Goal: Task Accomplishment & Management: Manage account settings

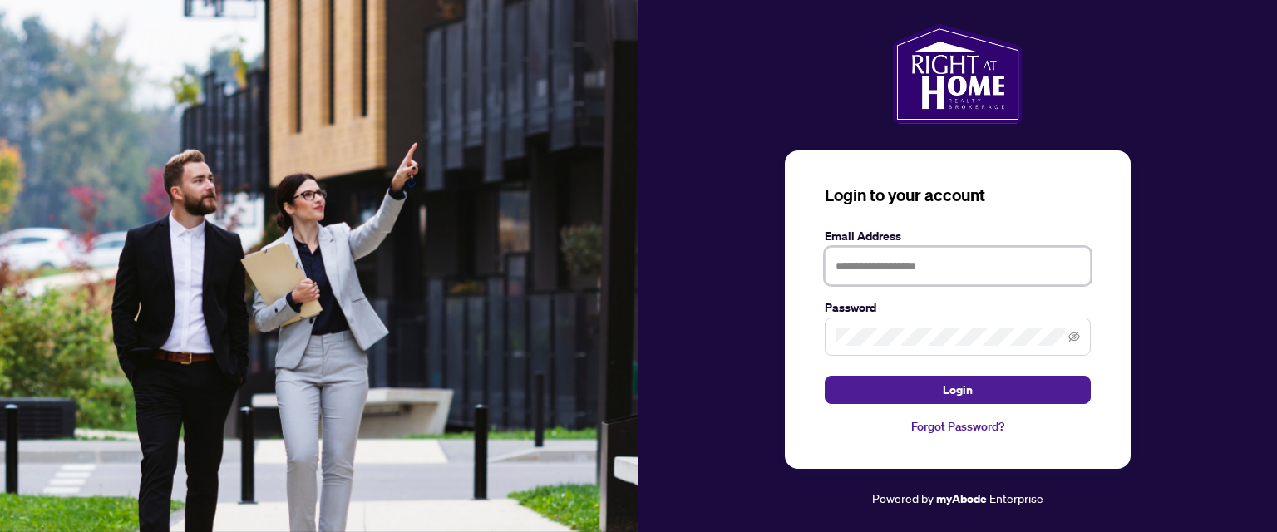
click at [846, 266] on input "text" at bounding box center [958, 266] width 266 height 38
type input "**********"
click at [906, 326] on span at bounding box center [958, 337] width 266 height 38
click at [825, 376] on button "Login" at bounding box center [958, 390] width 266 height 28
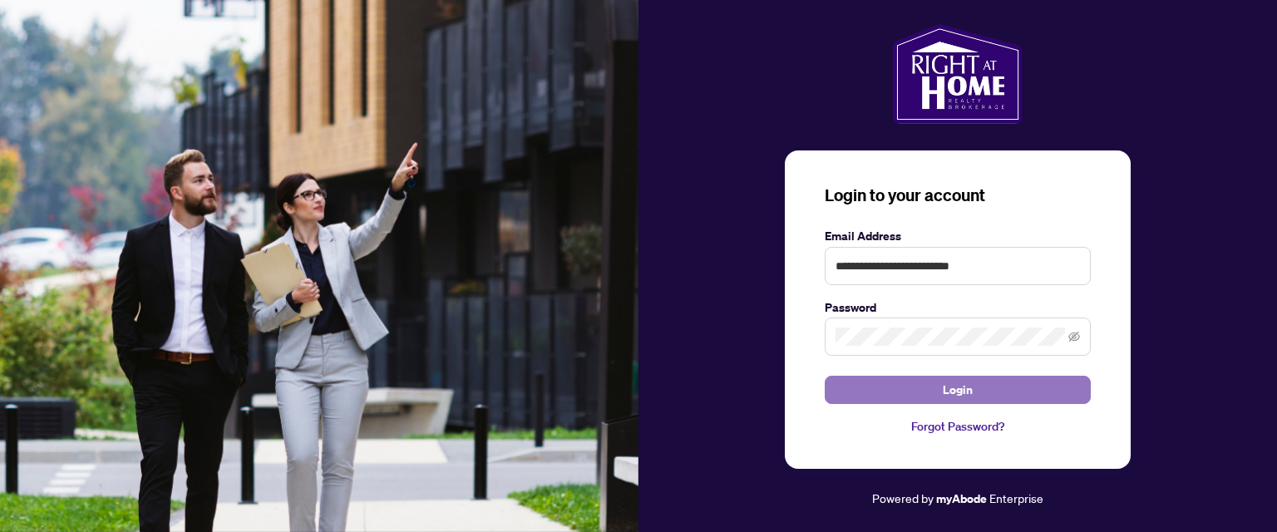
click at [948, 389] on span "Login" at bounding box center [958, 390] width 30 height 27
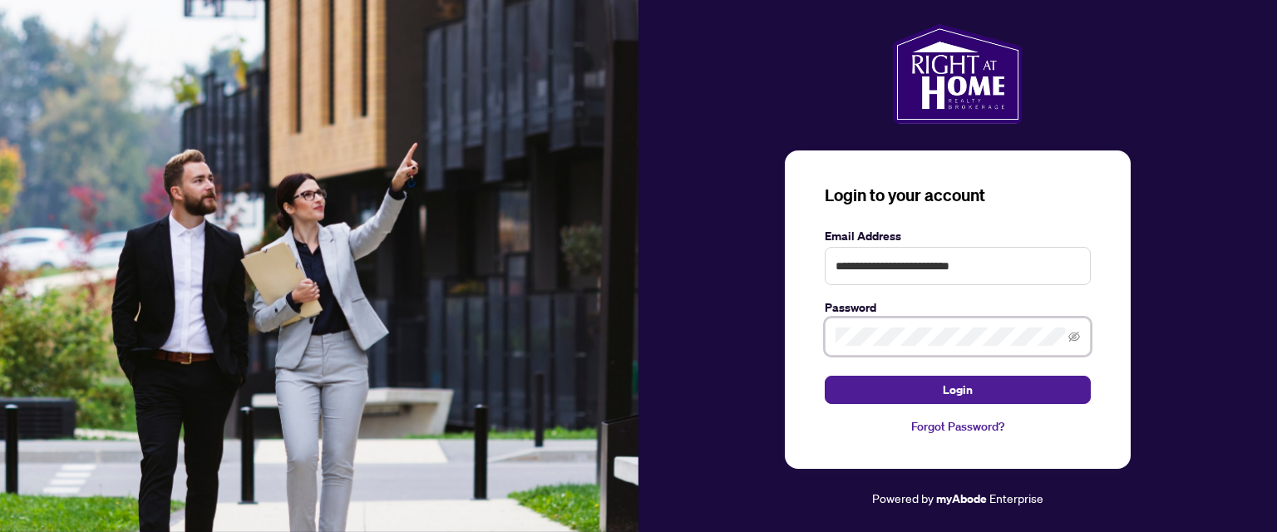
click at [729, 328] on div "**********" at bounding box center [958, 266] width 639 height 485
click at [825, 376] on button "Login" at bounding box center [958, 390] width 266 height 28
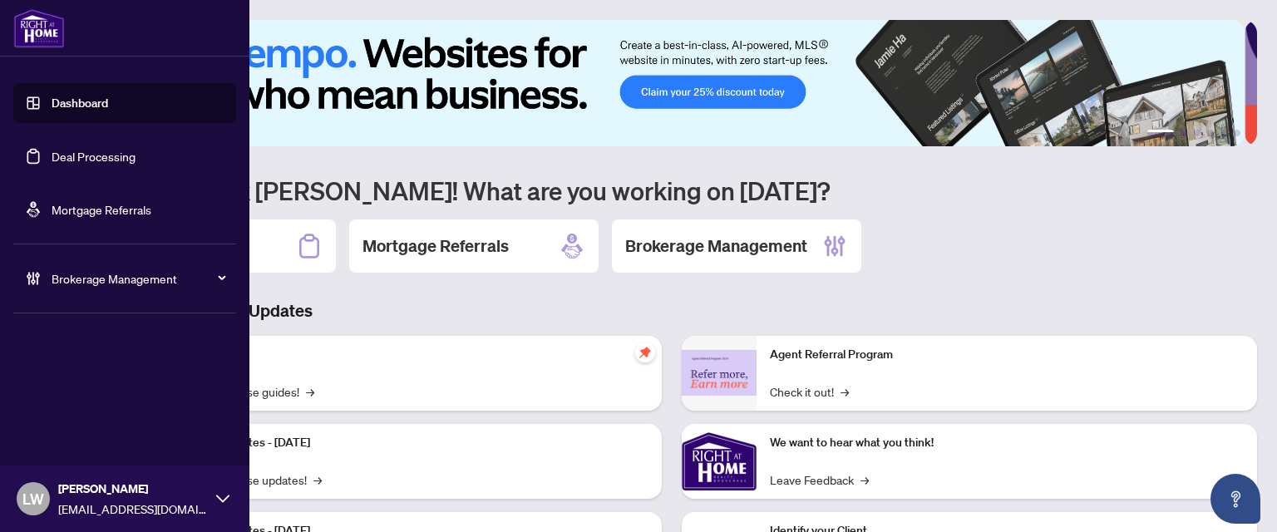
click at [52, 159] on link "Deal Processing" at bounding box center [94, 156] width 84 height 15
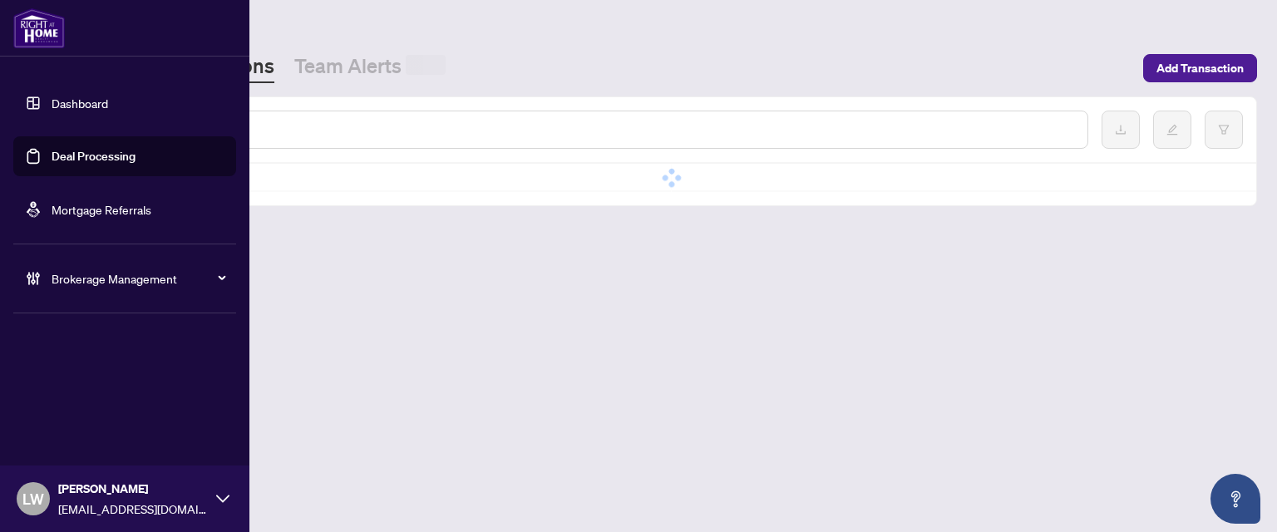
click at [72, 159] on link "Deal Processing" at bounding box center [94, 156] width 84 height 15
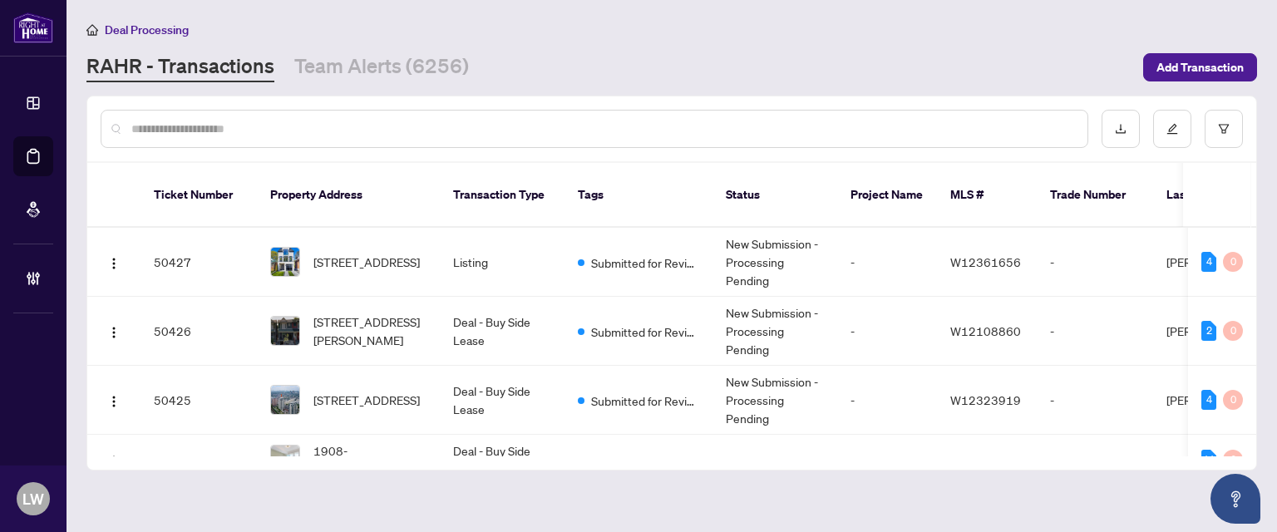
click at [607, 127] on input "text" at bounding box center [602, 129] width 943 height 18
type input "*****"
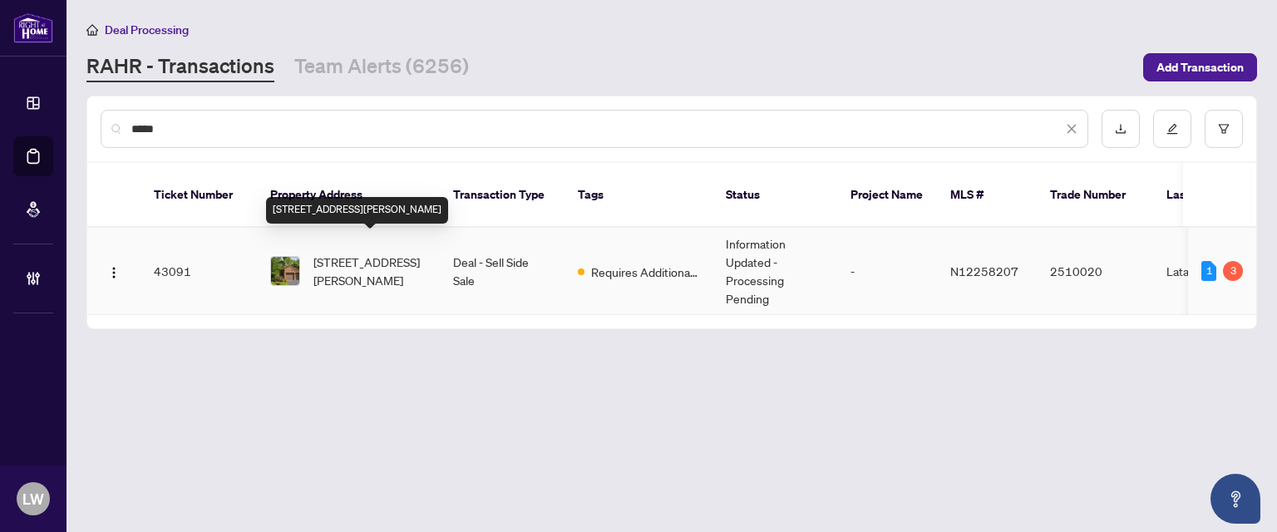
click at [344, 253] on span "[STREET_ADDRESS][PERSON_NAME]" at bounding box center [369, 271] width 113 height 37
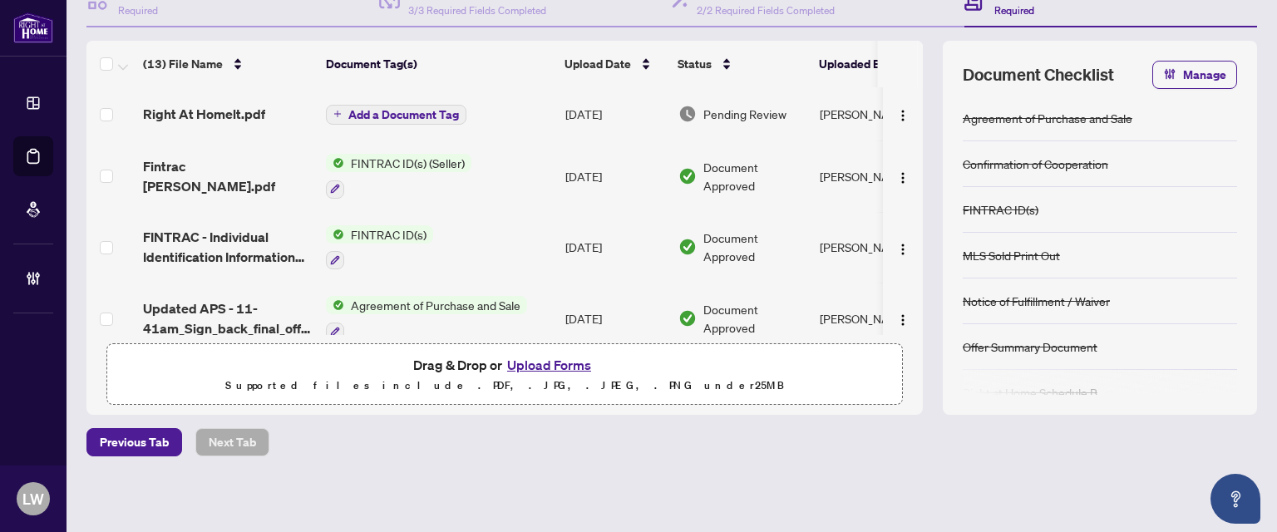
click at [338, 114] on icon "plus" at bounding box center [337, 114] width 7 height 1
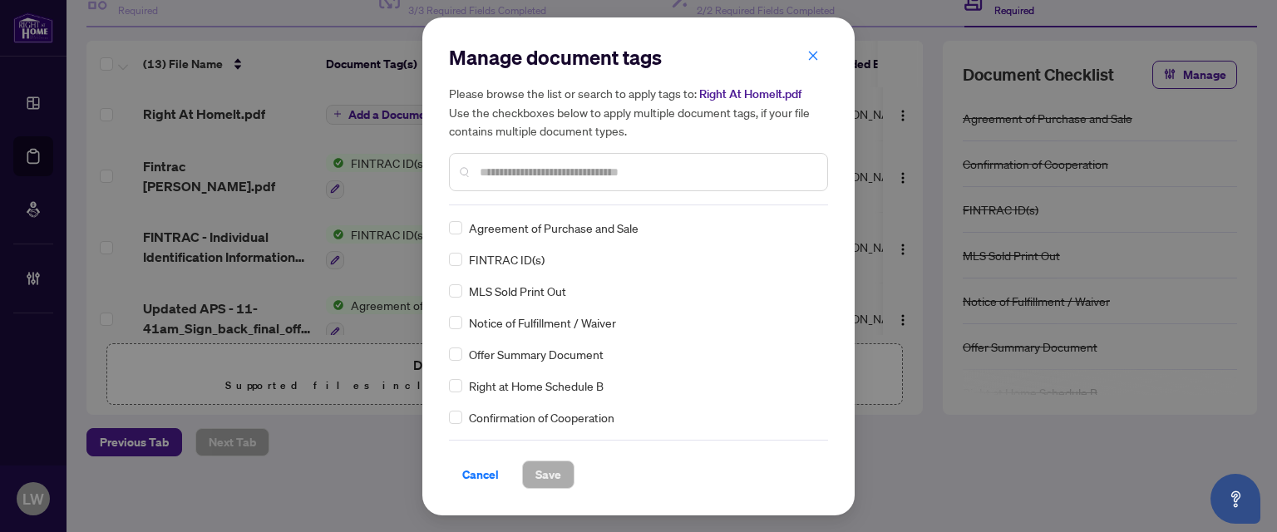
click at [590, 165] on input "text" at bounding box center [647, 172] width 334 height 18
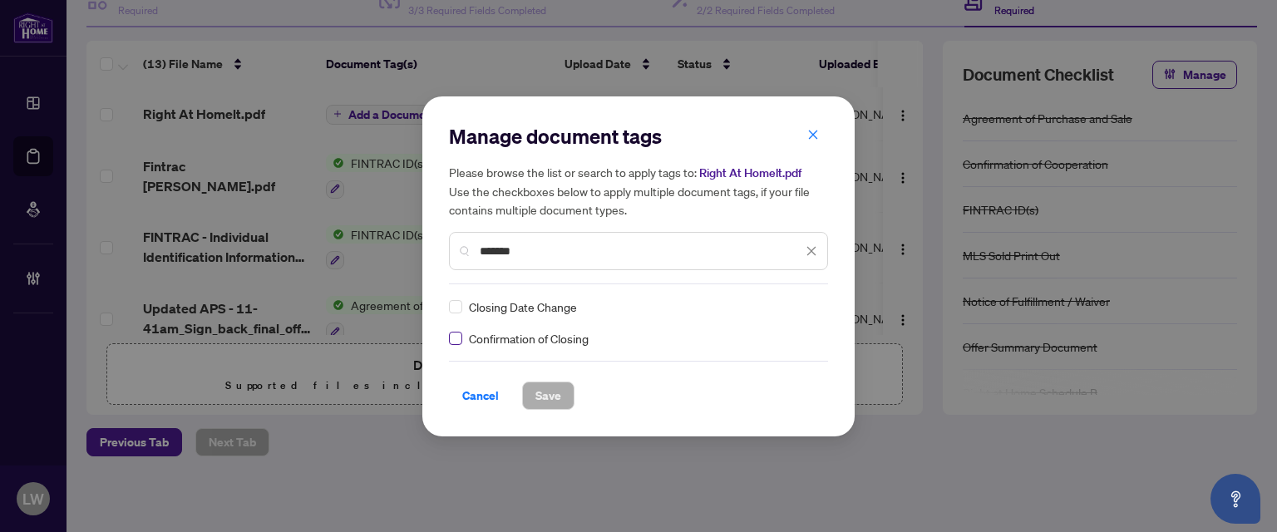
type input "*******"
click at [540, 400] on span "Save" at bounding box center [548, 395] width 26 height 27
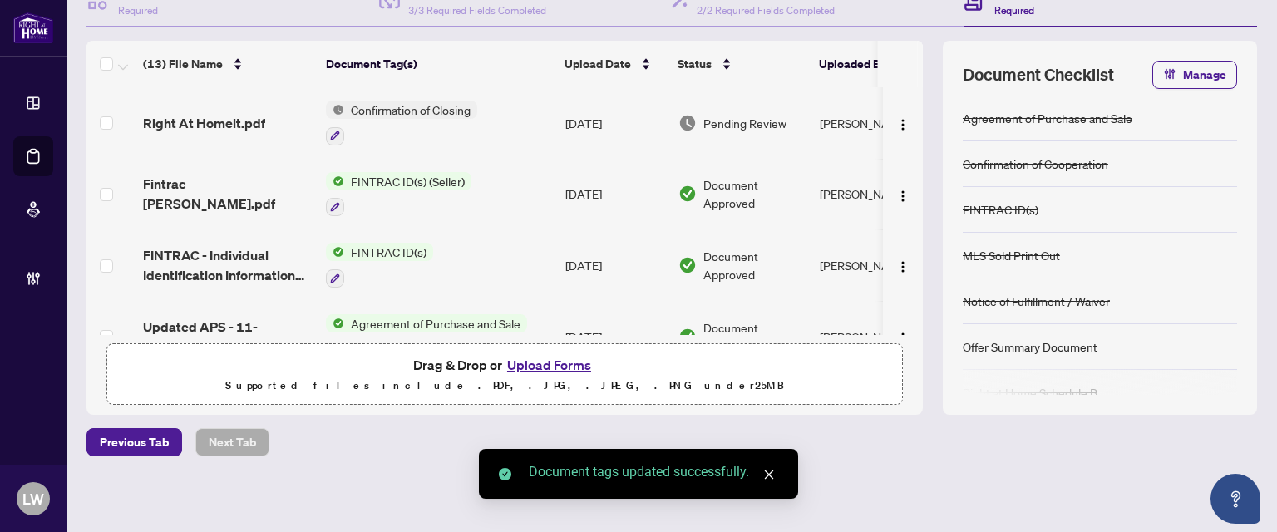
click at [724, 125] on span "Pending Review" at bounding box center [744, 123] width 83 height 18
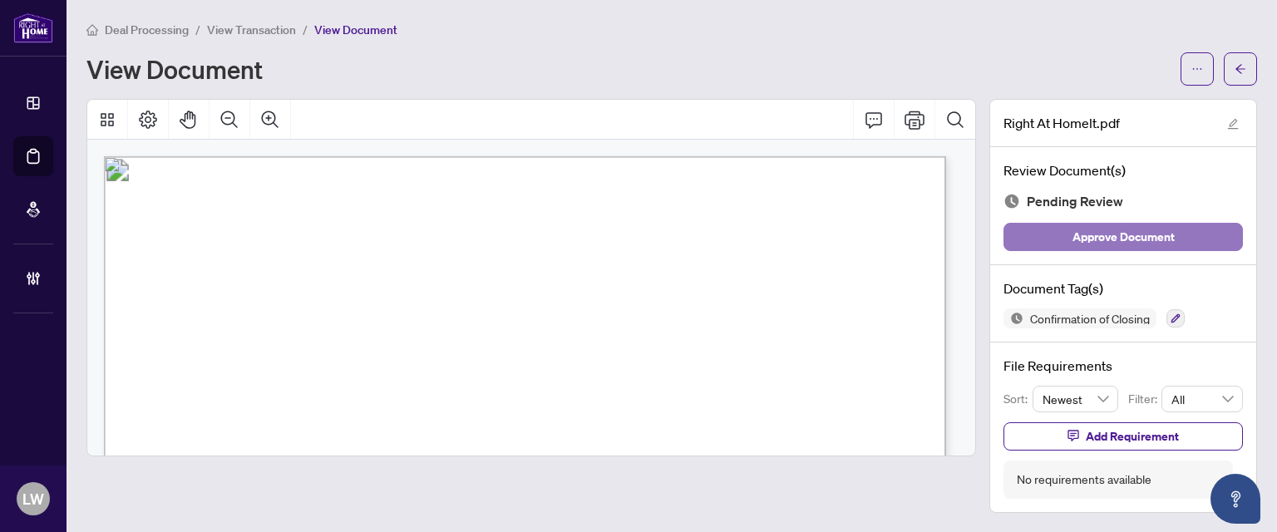
click at [1098, 239] on span "Approve Document" at bounding box center [1124, 237] width 102 height 27
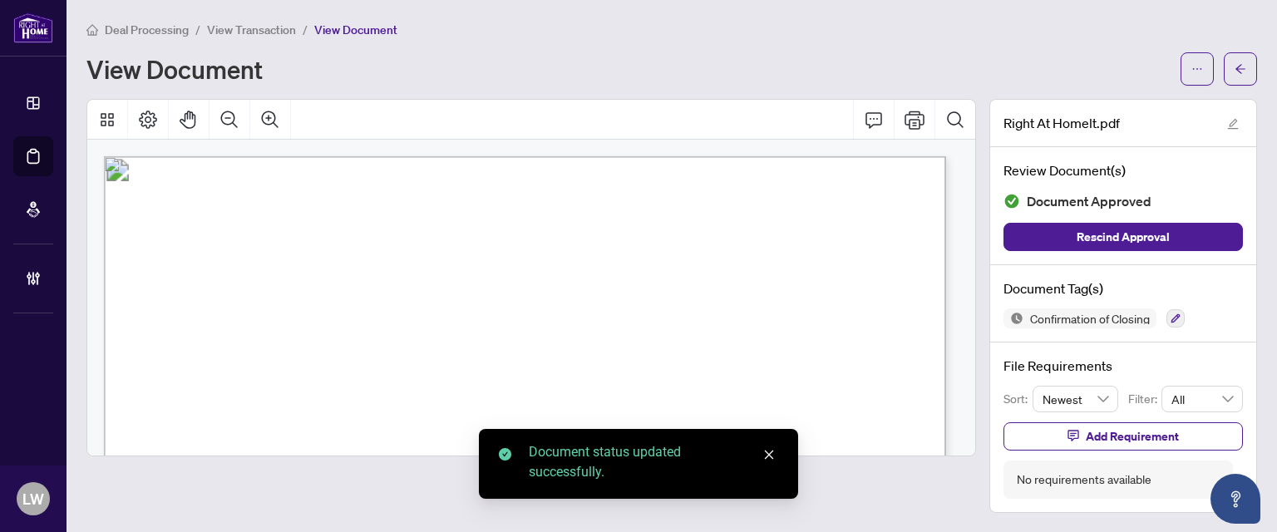
click at [278, 33] on span "View Transaction" at bounding box center [251, 29] width 89 height 15
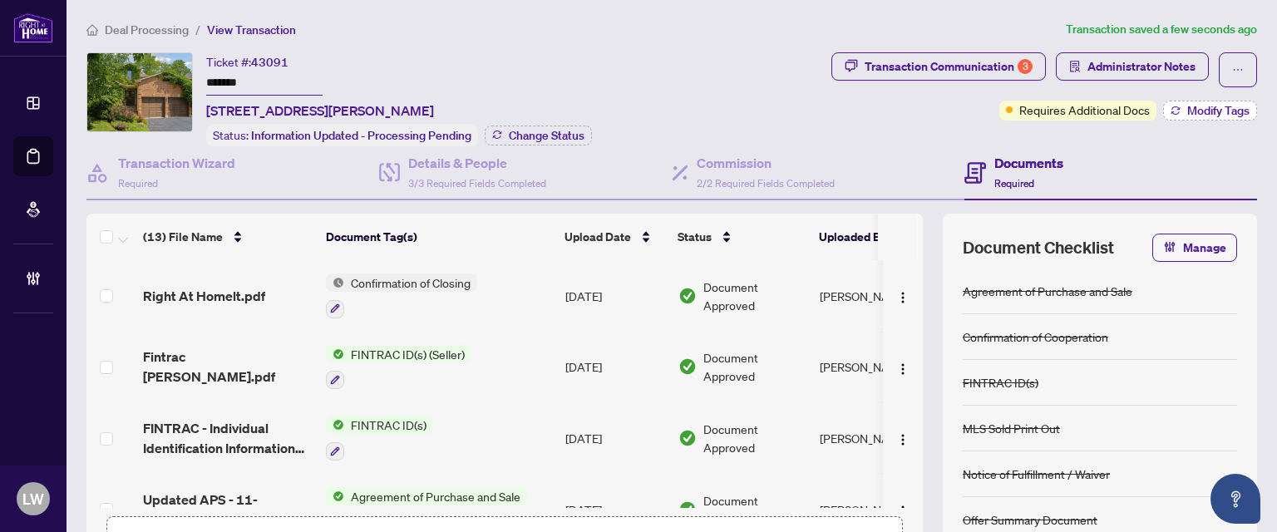
click at [1207, 110] on span "Modify Tags" at bounding box center [1218, 111] width 62 height 12
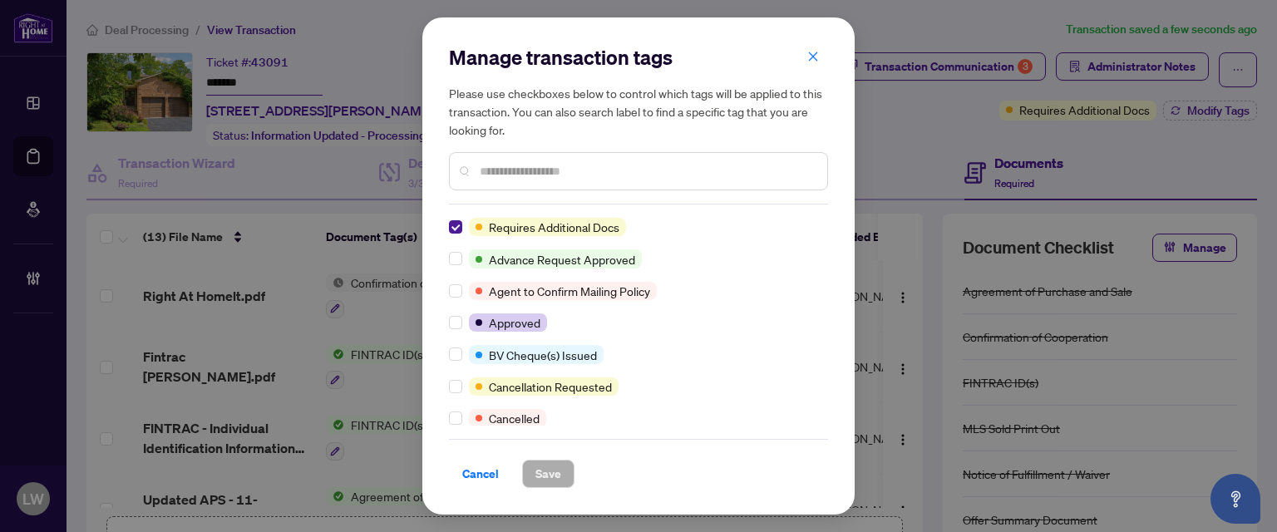
click at [612, 170] on input "text" at bounding box center [647, 171] width 334 height 18
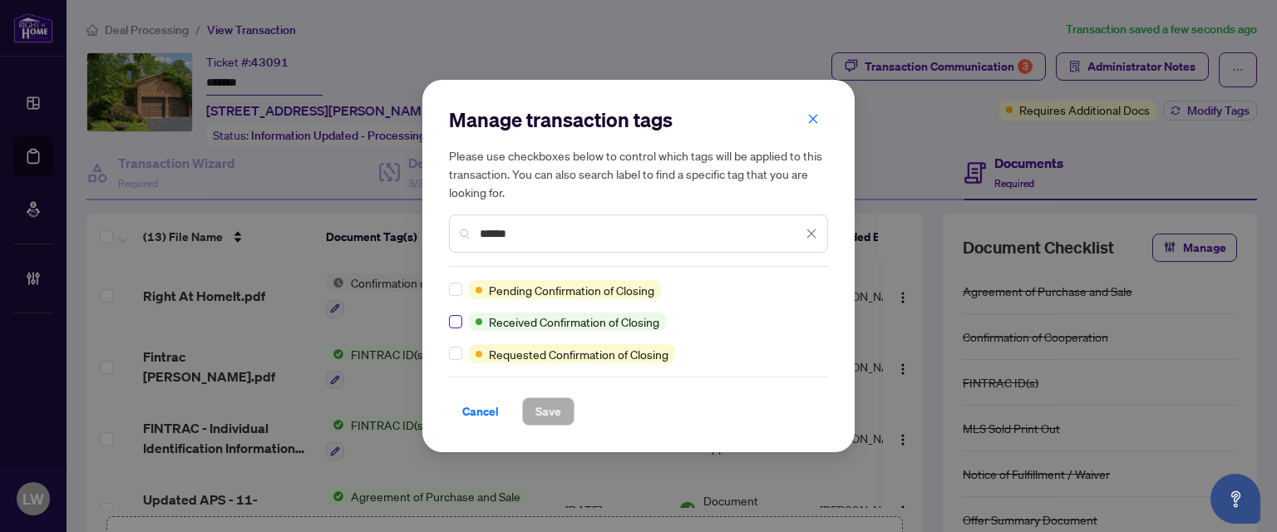
type input "******"
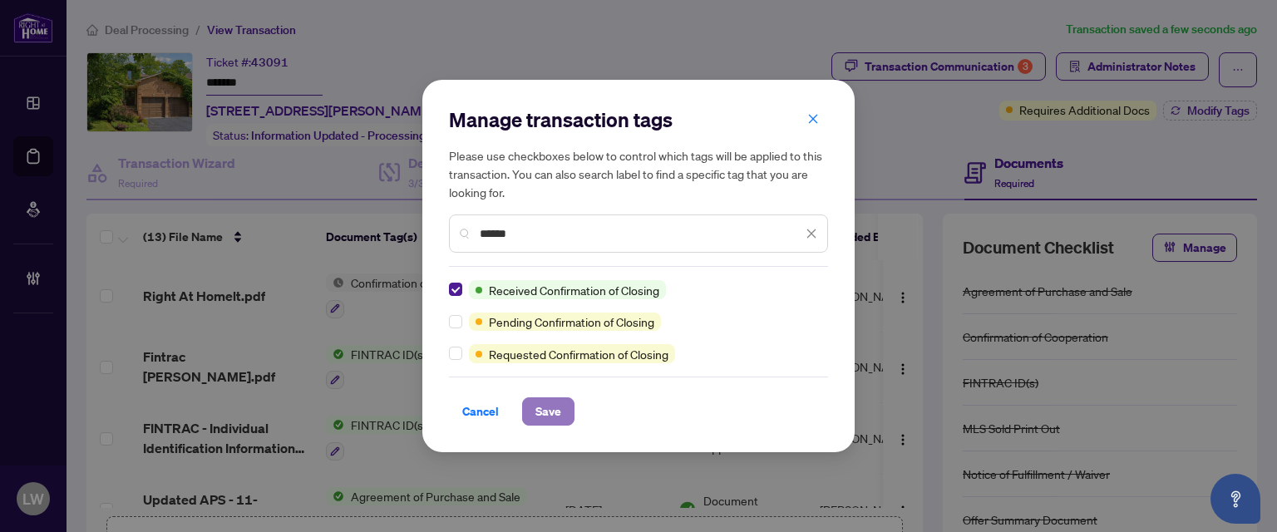
click at [545, 415] on span "Save" at bounding box center [548, 411] width 26 height 27
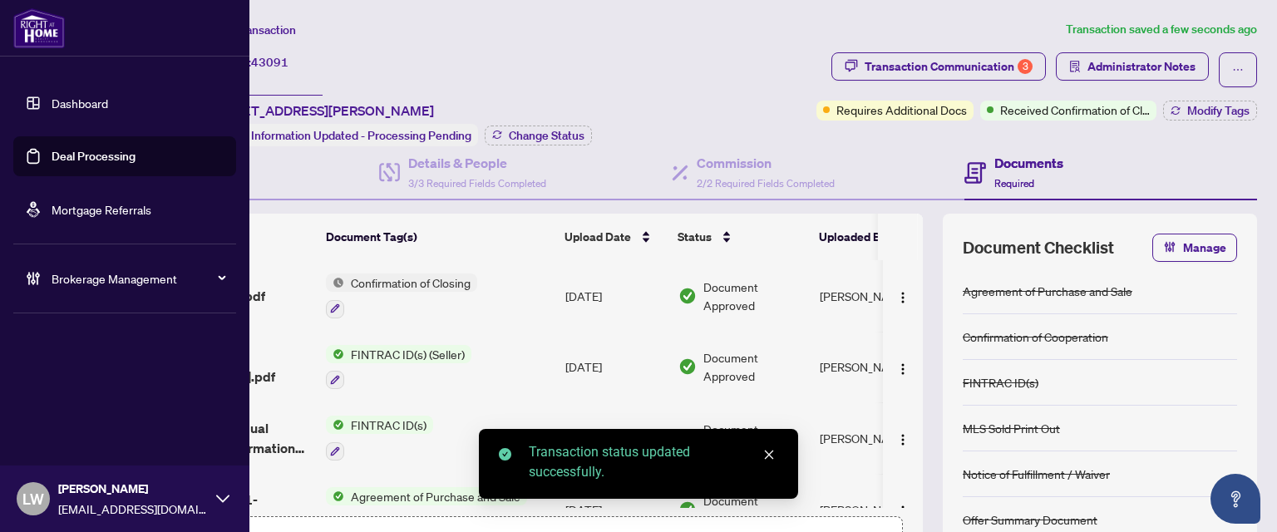
click at [101, 164] on link "Deal Processing" at bounding box center [94, 156] width 84 height 15
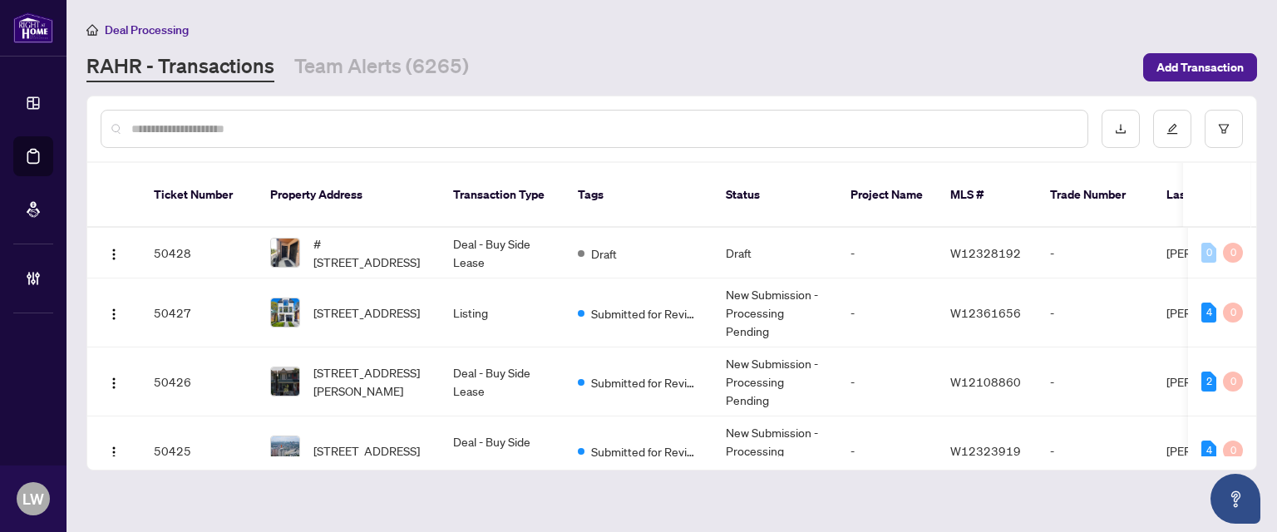
click at [402, 126] on input "text" at bounding box center [602, 129] width 943 height 18
type input "*****"
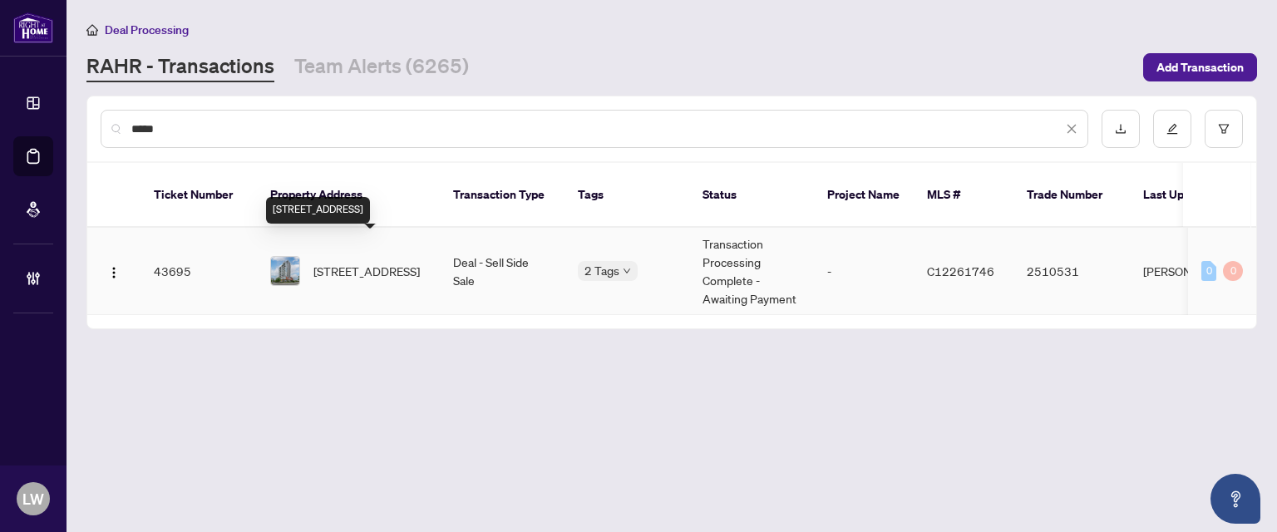
click at [366, 262] on span "[STREET_ADDRESS]" at bounding box center [366, 271] width 106 height 18
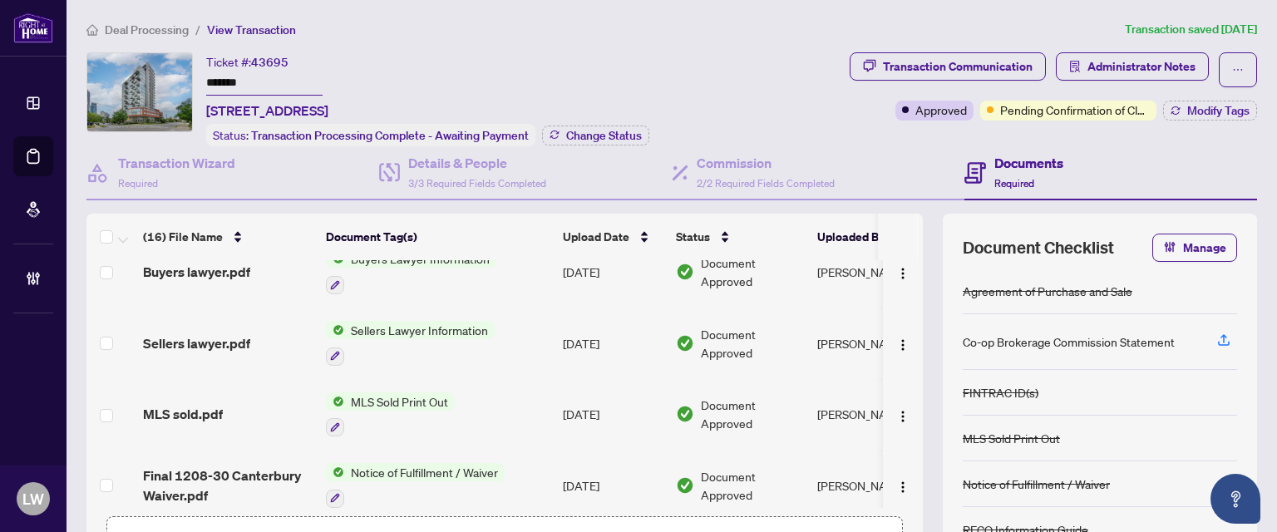
scroll to position [249, 0]
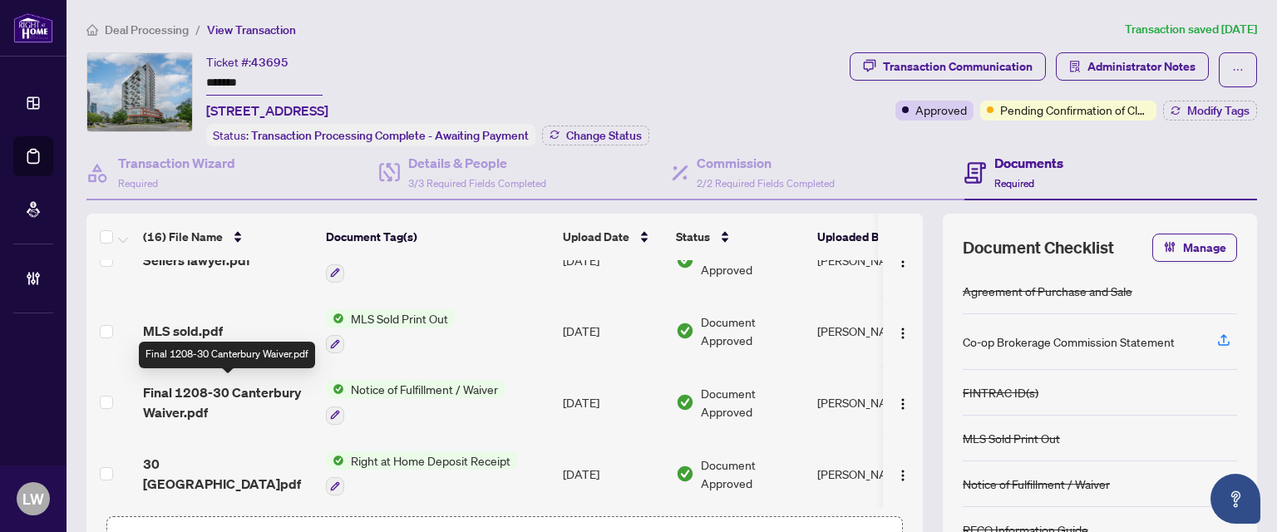
click at [249, 392] on span "Final 1208-30 Canterbury Waiver.pdf" at bounding box center [228, 402] width 170 height 40
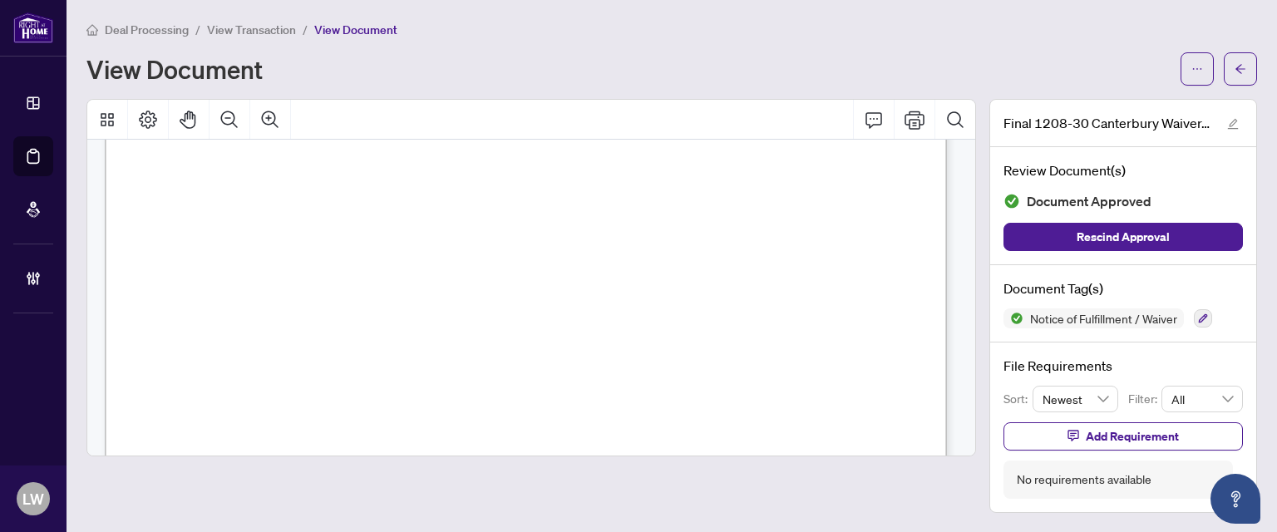
scroll to position [820, 0]
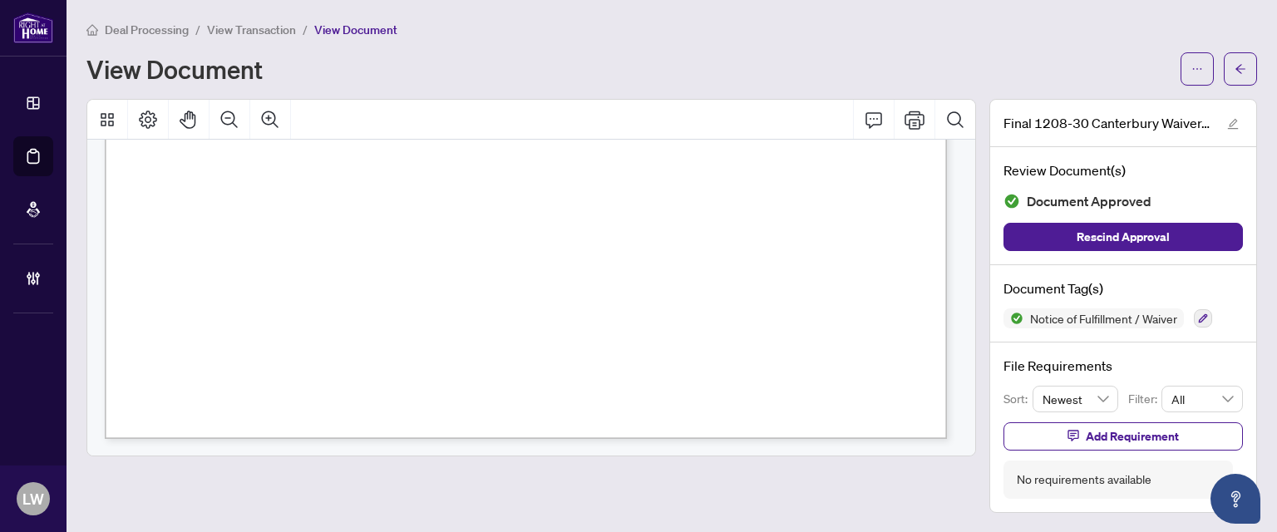
click at [244, 36] on span "View Transaction" at bounding box center [251, 29] width 89 height 15
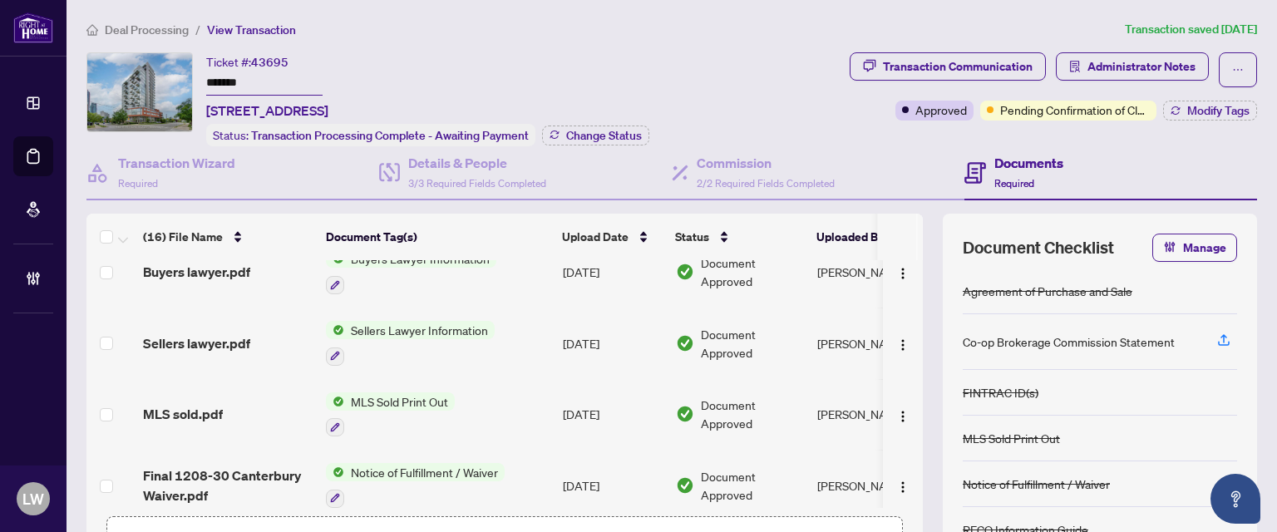
scroll to position [249, 0]
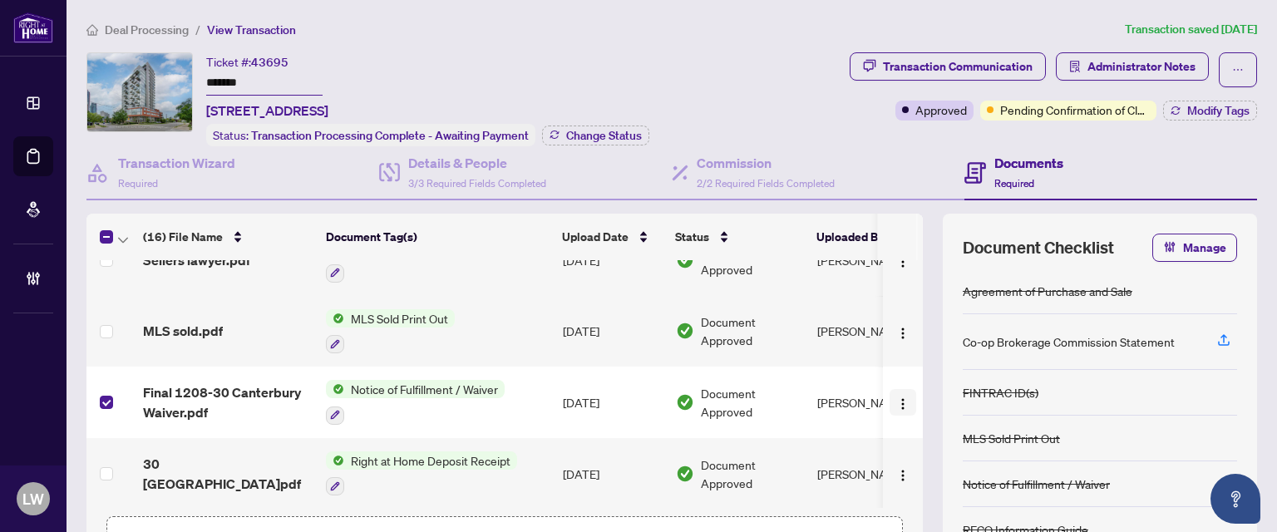
click at [896, 402] on img "button" at bounding box center [902, 403] width 13 height 13
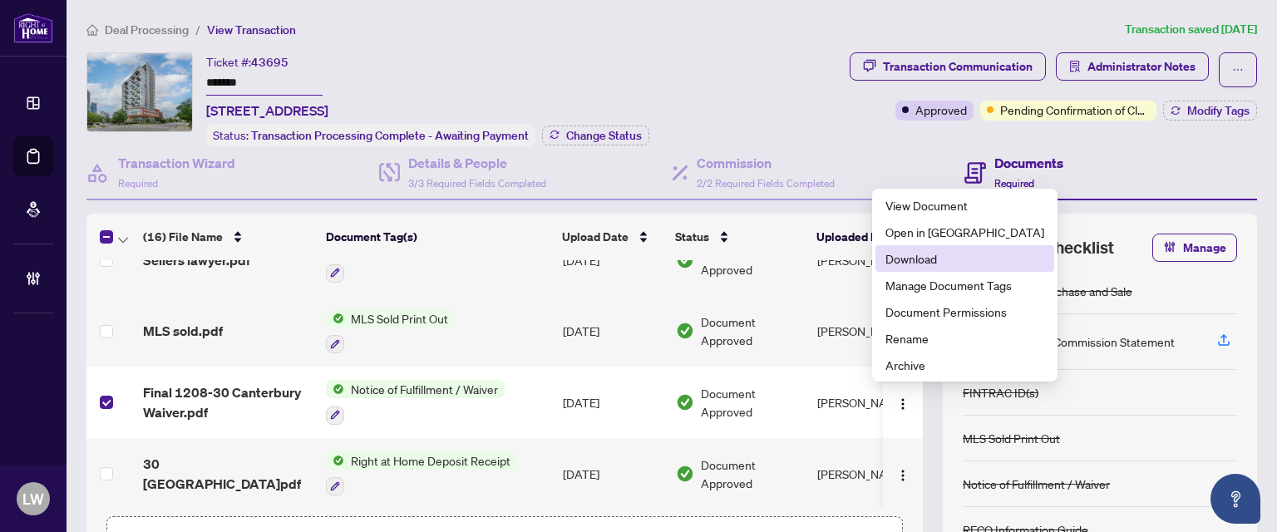
click at [914, 262] on span "Download" at bounding box center [965, 258] width 159 height 18
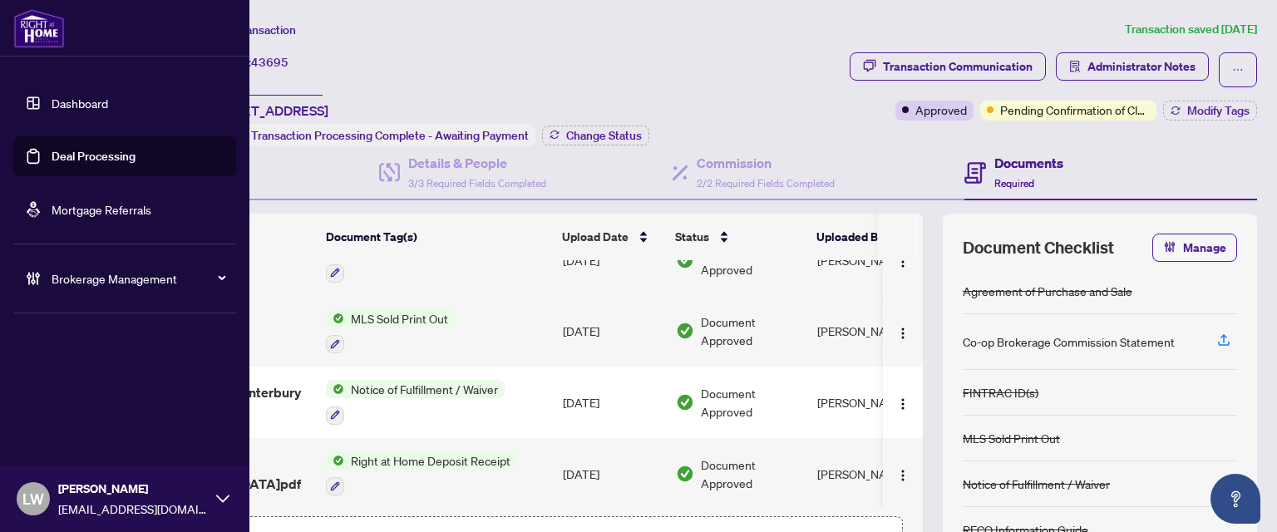
click at [95, 155] on link "Deal Processing" at bounding box center [94, 156] width 84 height 15
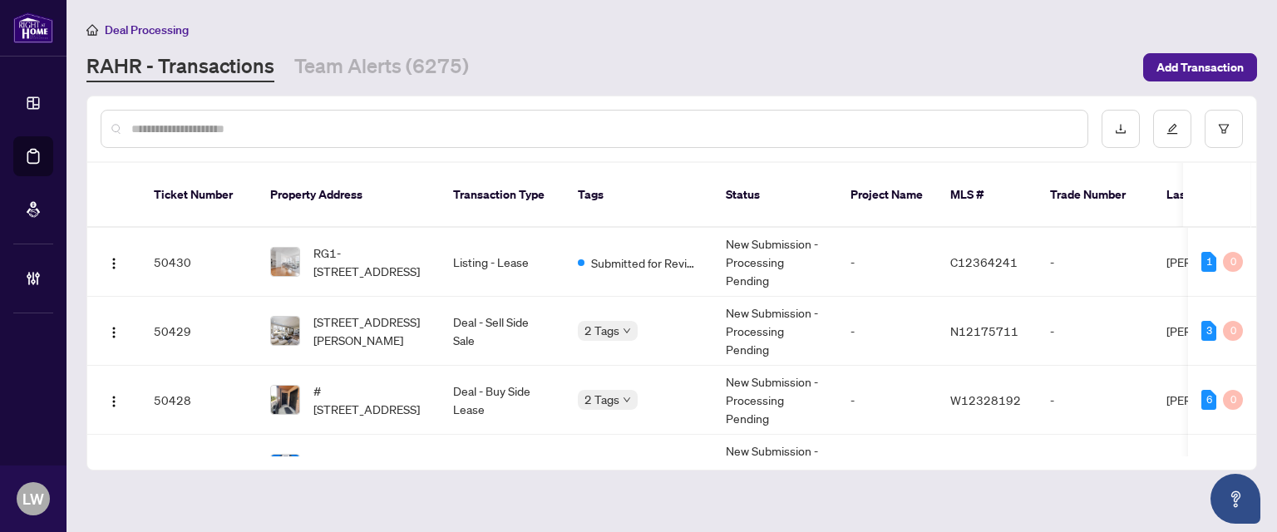
click at [485, 126] on input "text" at bounding box center [602, 129] width 943 height 18
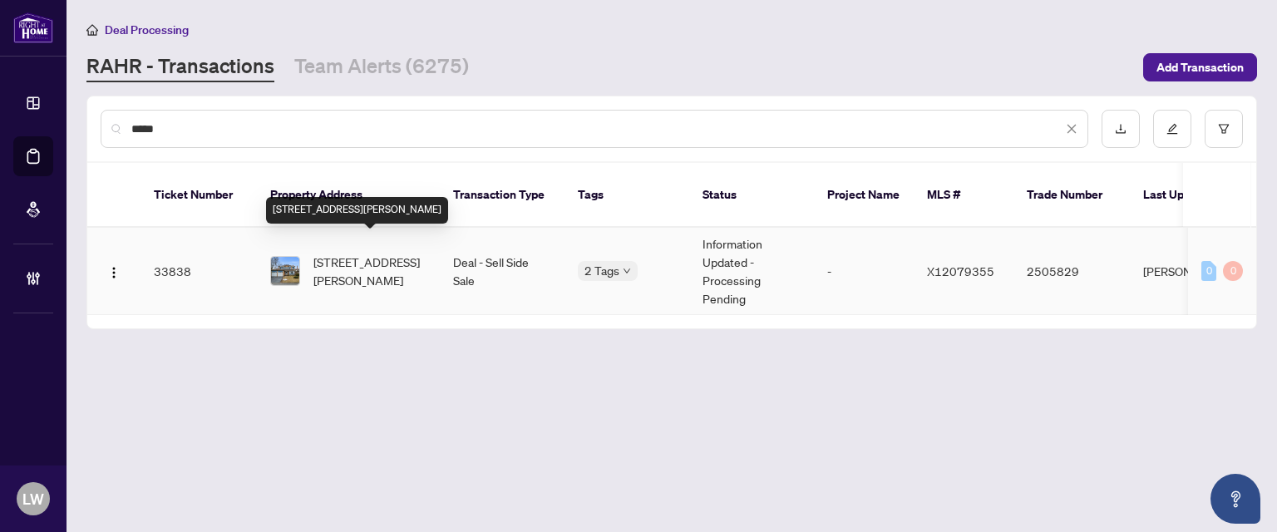
type input "*****"
click at [348, 253] on span "[STREET_ADDRESS][PERSON_NAME]" at bounding box center [369, 271] width 113 height 37
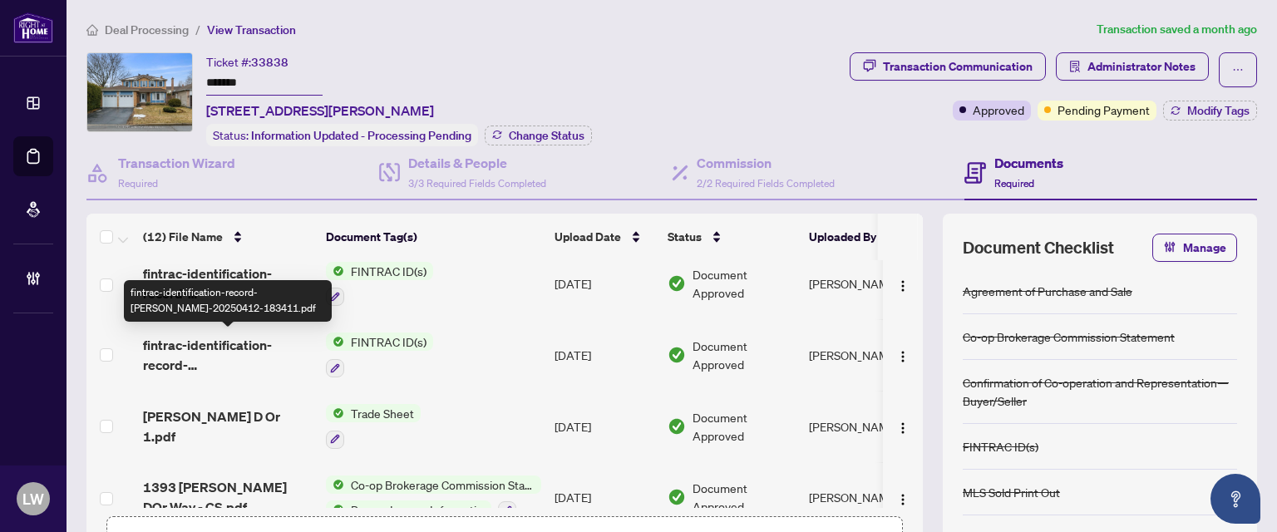
scroll to position [166, 0]
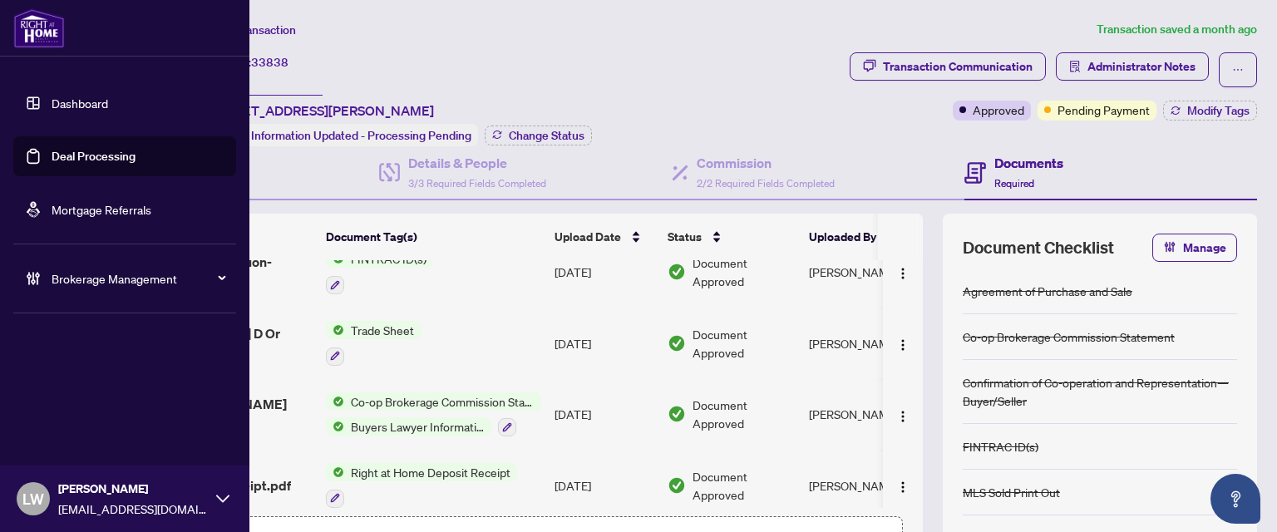
click at [84, 161] on link "Deal Processing" at bounding box center [94, 156] width 84 height 15
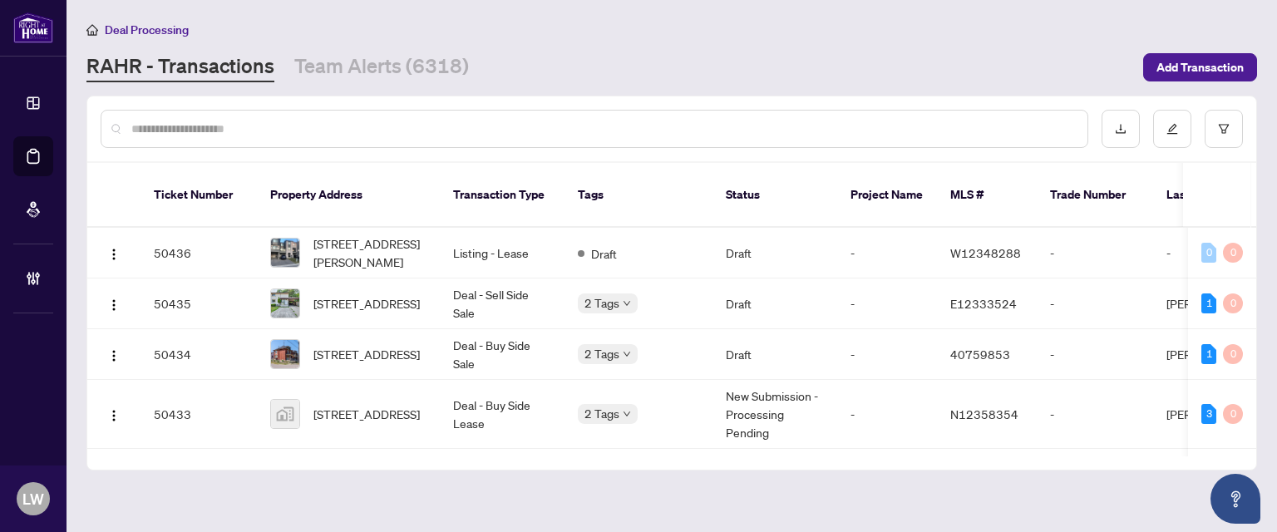
click at [472, 137] on div at bounding box center [595, 129] width 988 height 38
click at [447, 121] on input "text" at bounding box center [602, 129] width 943 height 18
type input "*****"
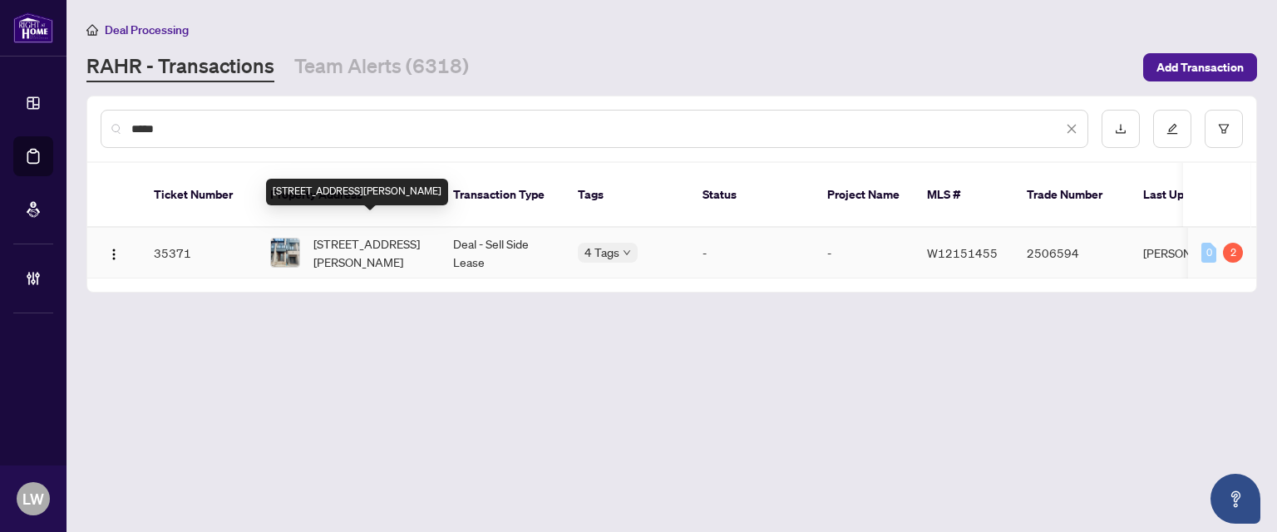
click at [354, 234] on span "[STREET_ADDRESS][PERSON_NAME]" at bounding box center [369, 252] width 113 height 37
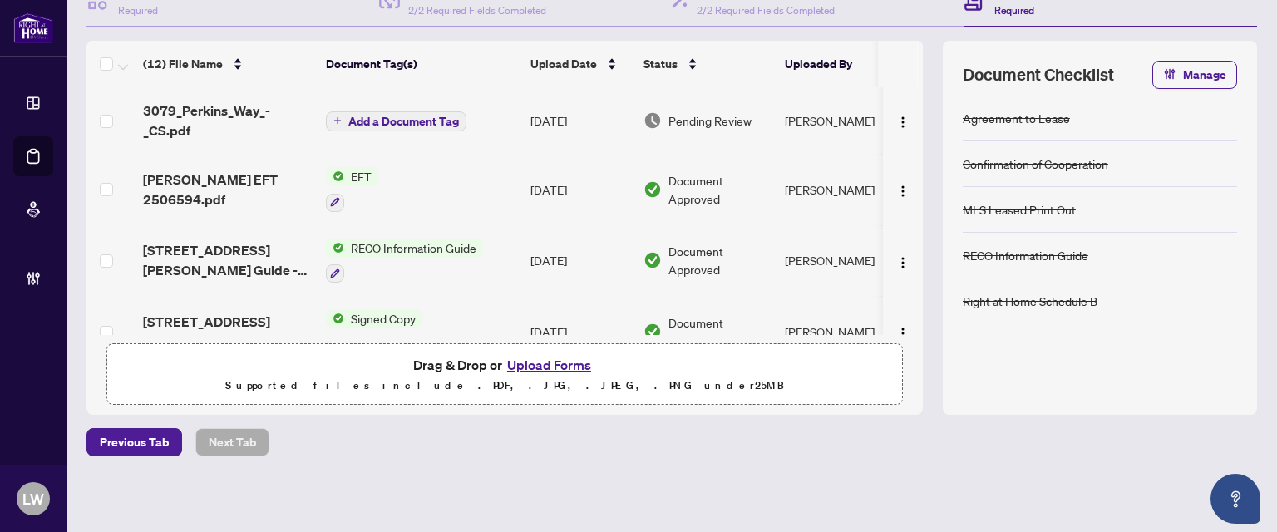
click at [354, 118] on span "Add a Document Tag" at bounding box center [403, 122] width 111 height 12
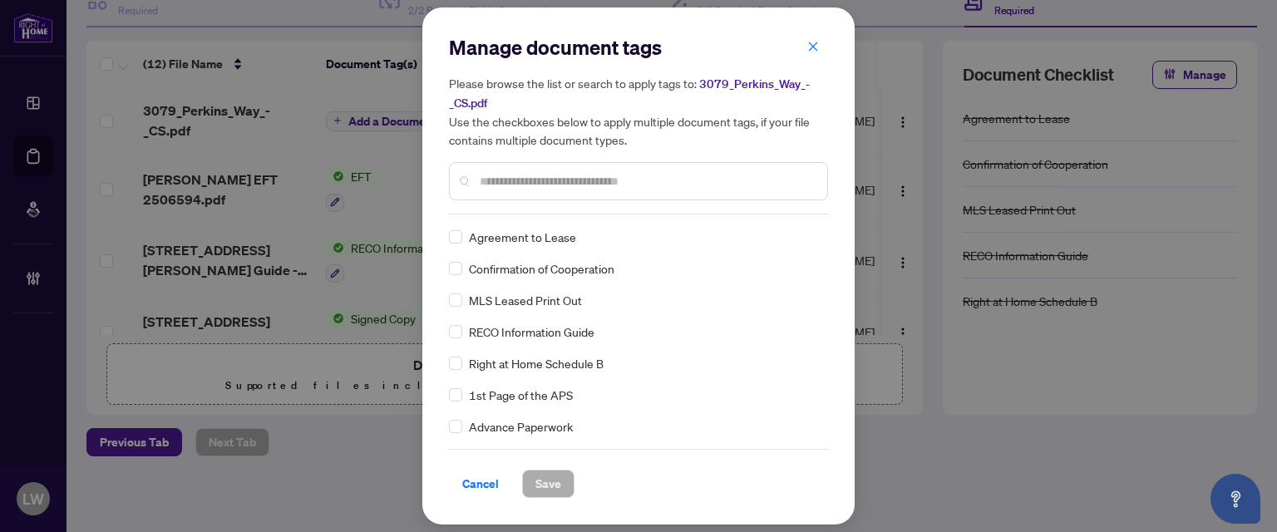
click at [574, 180] on input "text" at bounding box center [647, 181] width 334 height 18
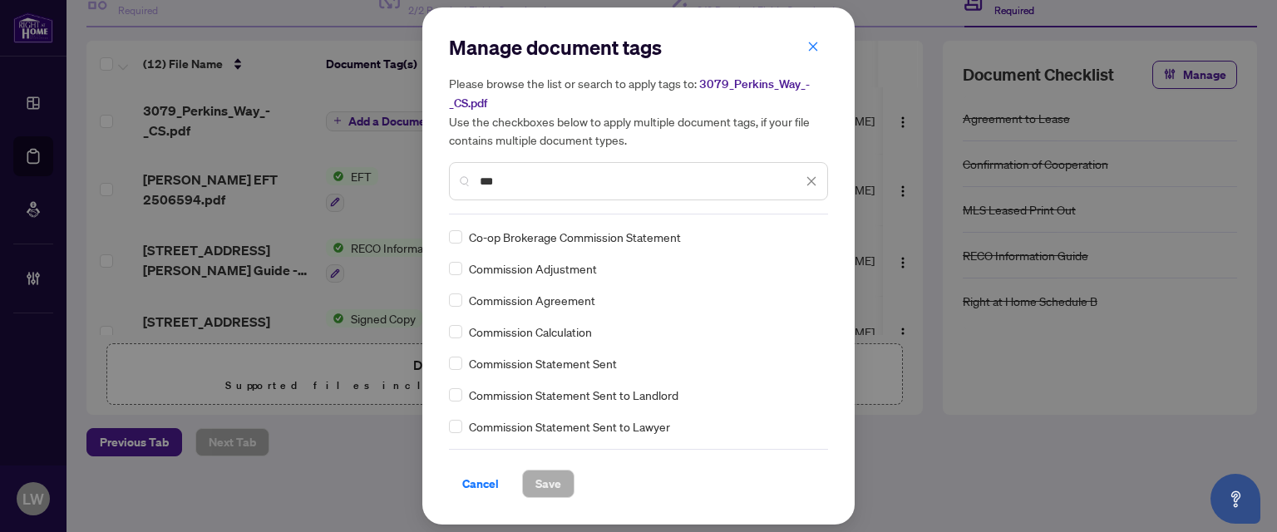
type input "***"
click at [550, 486] on span "Save" at bounding box center [548, 484] width 26 height 27
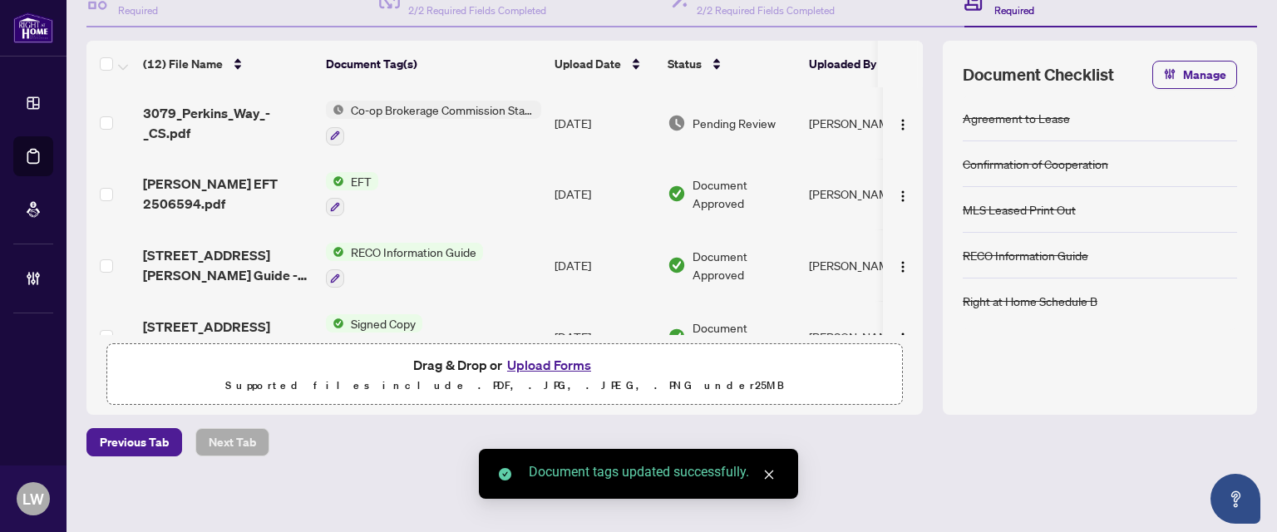
click at [742, 130] on td "Pending Review" at bounding box center [731, 123] width 141 height 72
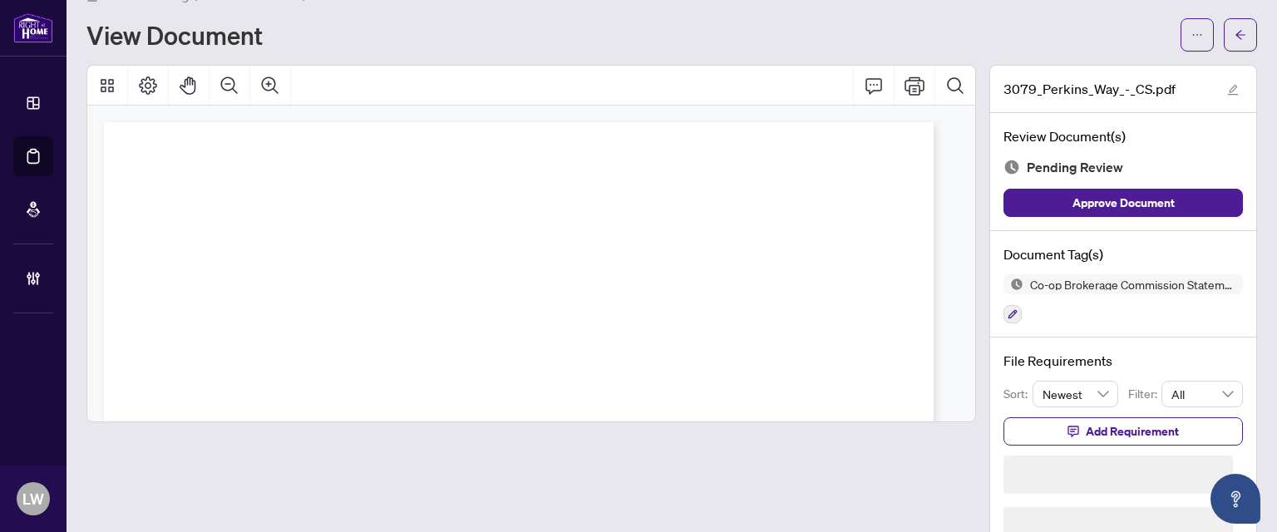
scroll to position [29, 0]
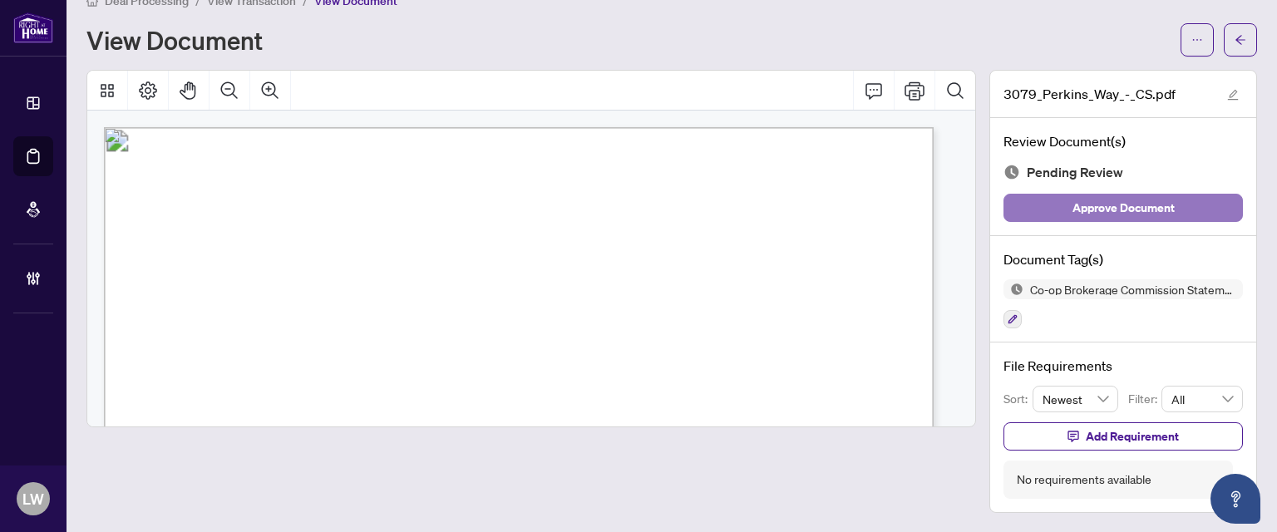
click at [1109, 202] on span "Approve Document" at bounding box center [1124, 208] width 102 height 27
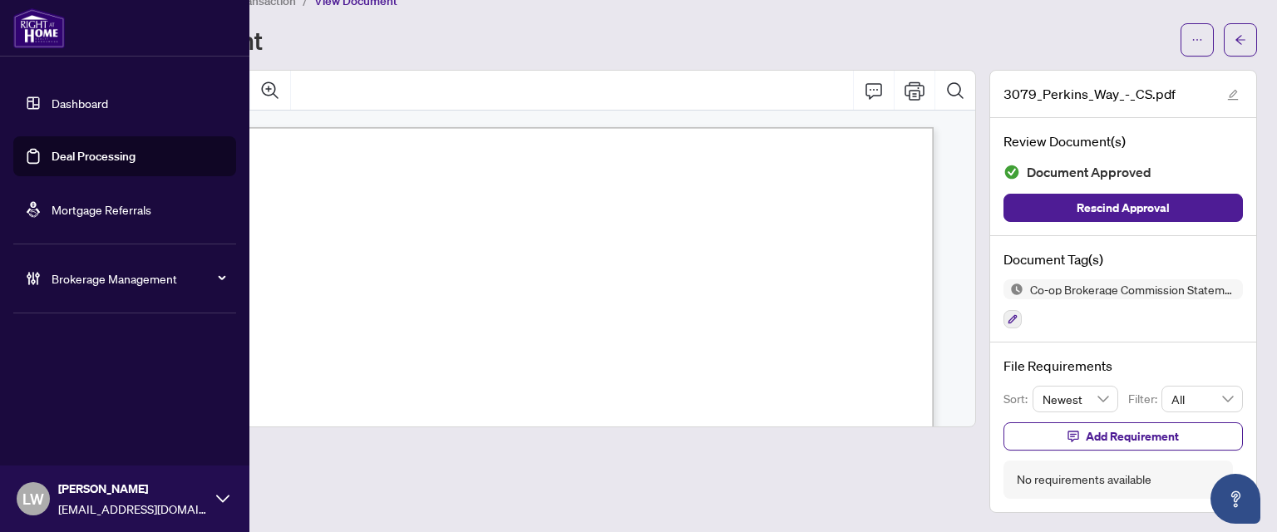
click at [110, 160] on link "Deal Processing" at bounding box center [94, 156] width 84 height 15
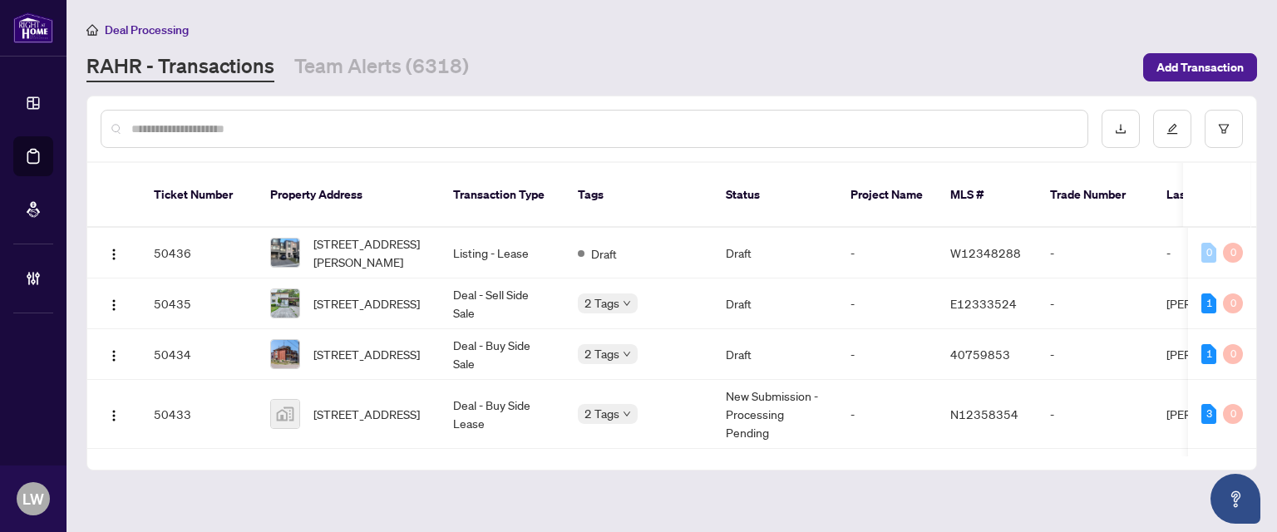
click at [493, 121] on input "text" at bounding box center [602, 129] width 943 height 18
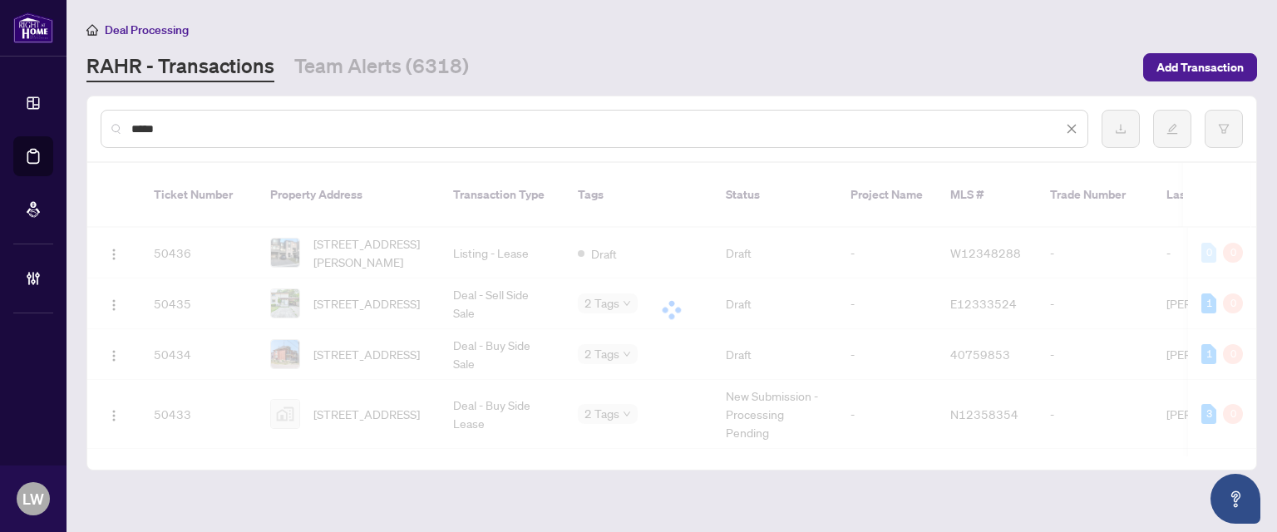
type input "*****"
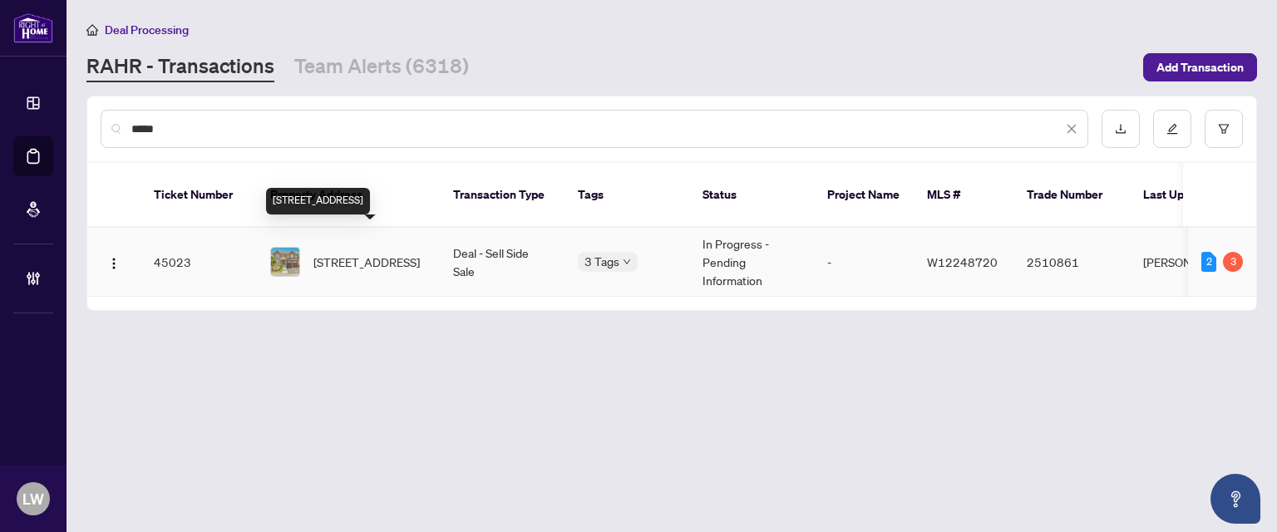
click at [344, 253] on span "[STREET_ADDRESS]" at bounding box center [366, 262] width 106 height 18
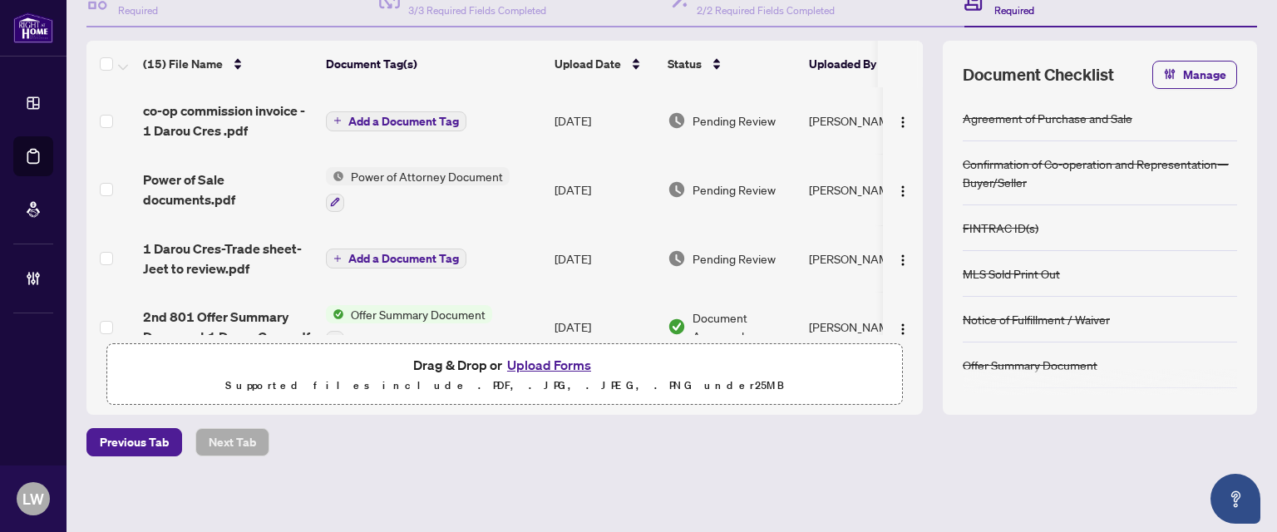
click at [350, 121] on span "Add a Document Tag" at bounding box center [403, 122] width 111 height 12
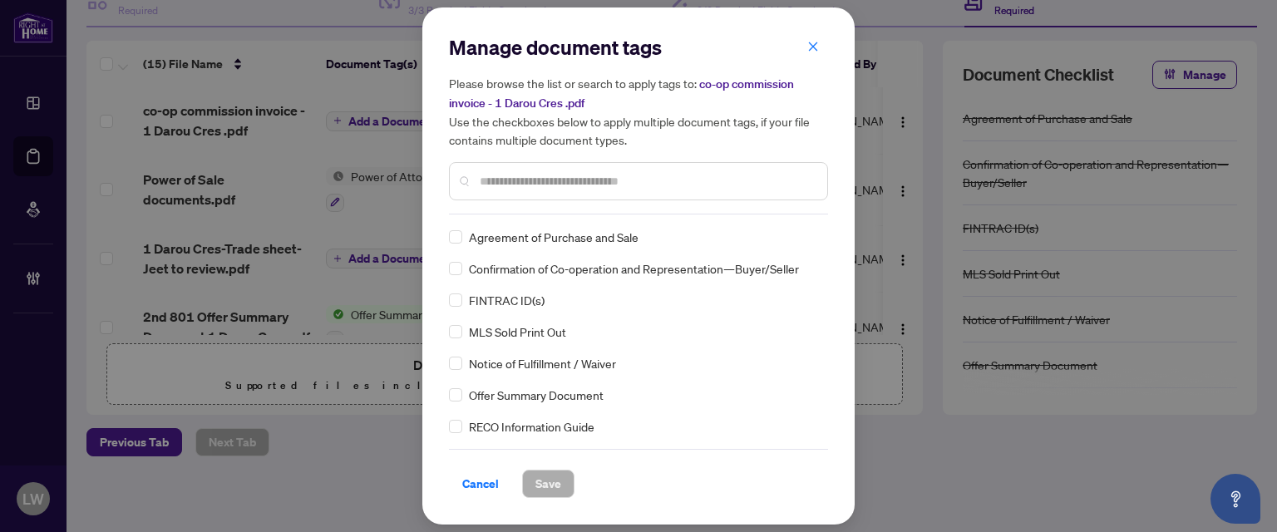
click at [609, 180] on input "text" at bounding box center [647, 181] width 334 height 18
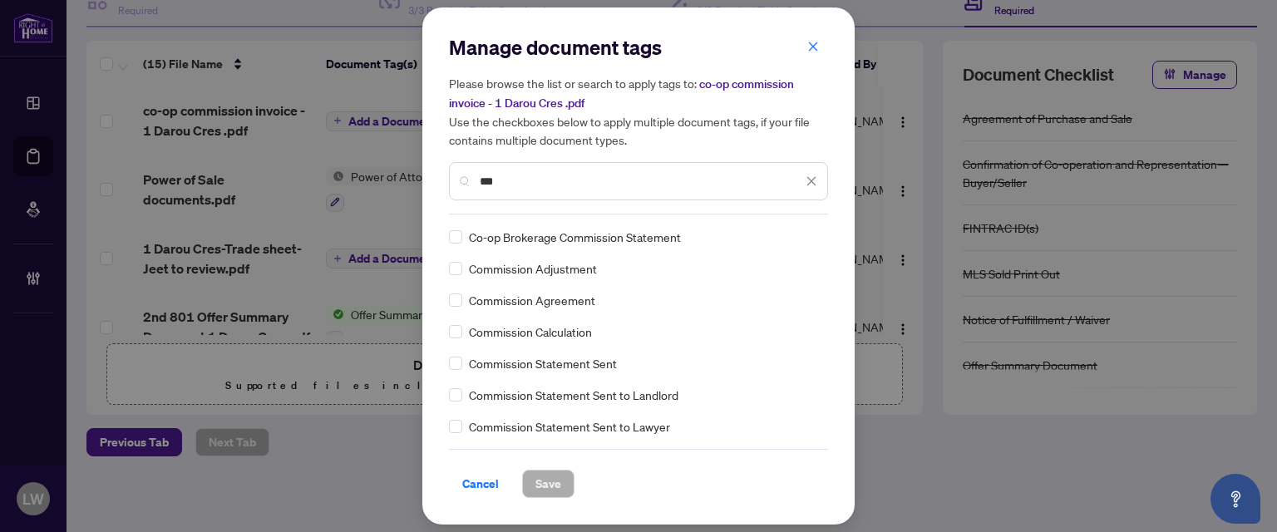
type input "***"
click at [536, 478] on span "Save" at bounding box center [548, 484] width 26 height 27
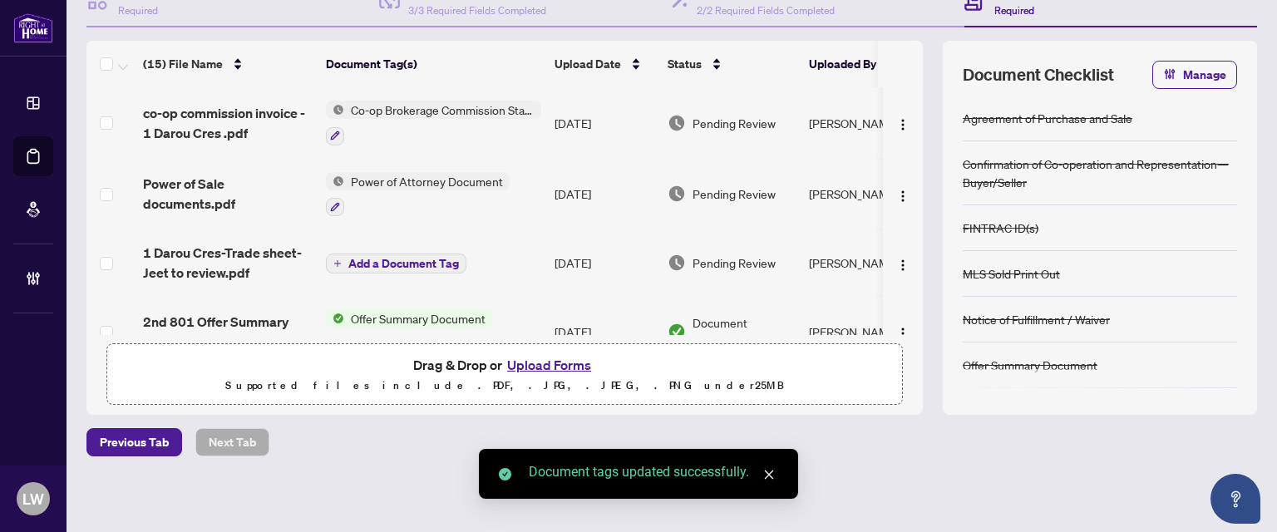
click at [753, 123] on span "Pending Review" at bounding box center [734, 123] width 83 height 18
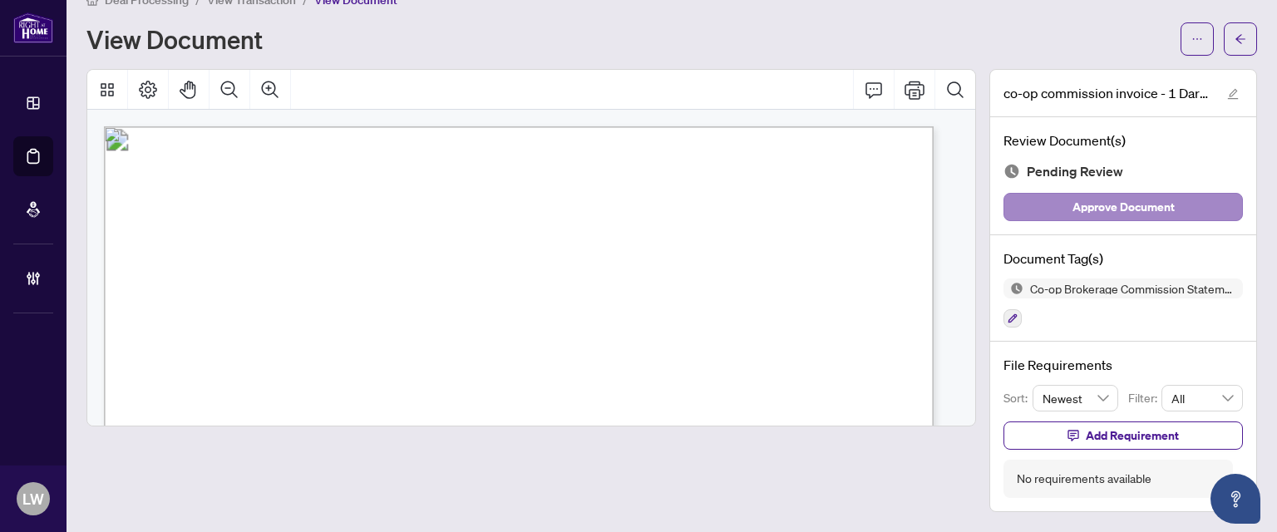
scroll to position [29, 0]
click at [1089, 207] on span "Approve Document" at bounding box center [1124, 208] width 102 height 27
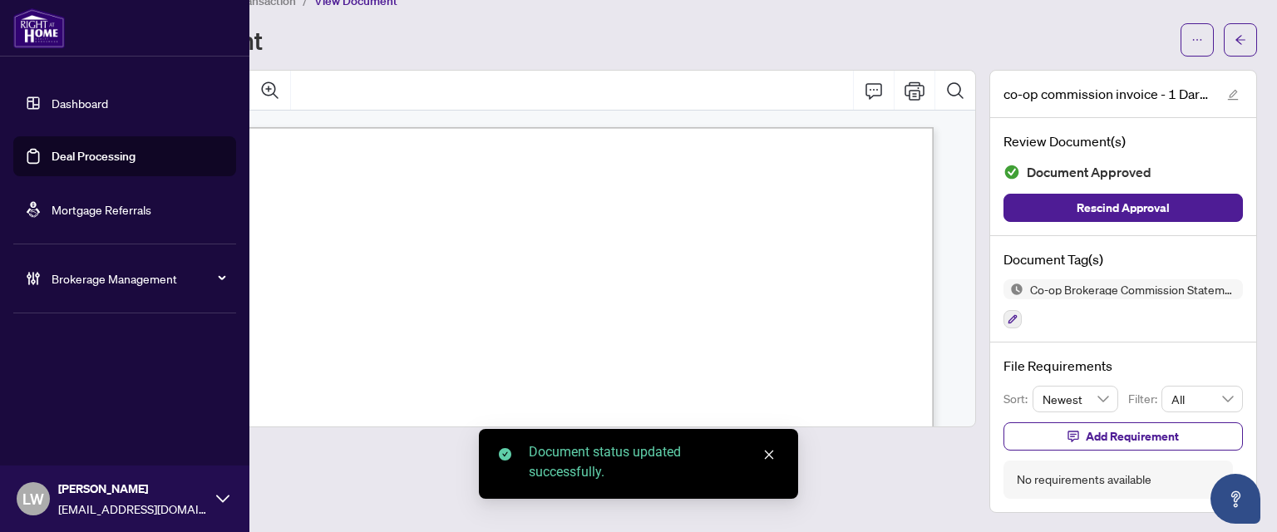
click at [93, 159] on link "Deal Processing" at bounding box center [94, 156] width 84 height 15
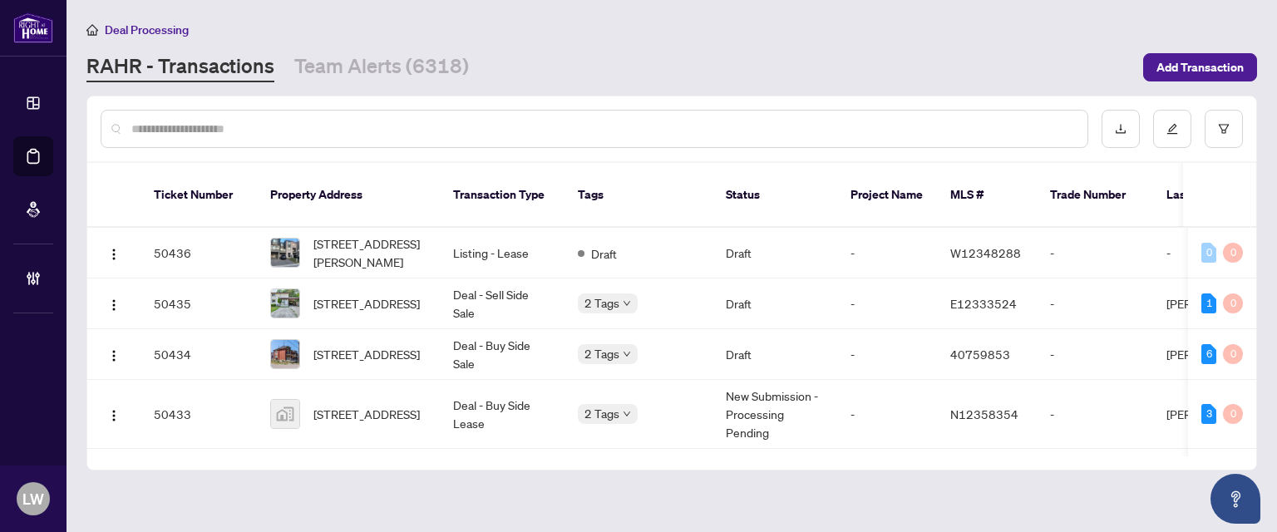
click at [396, 132] on input "text" at bounding box center [602, 129] width 943 height 18
type input "*****"
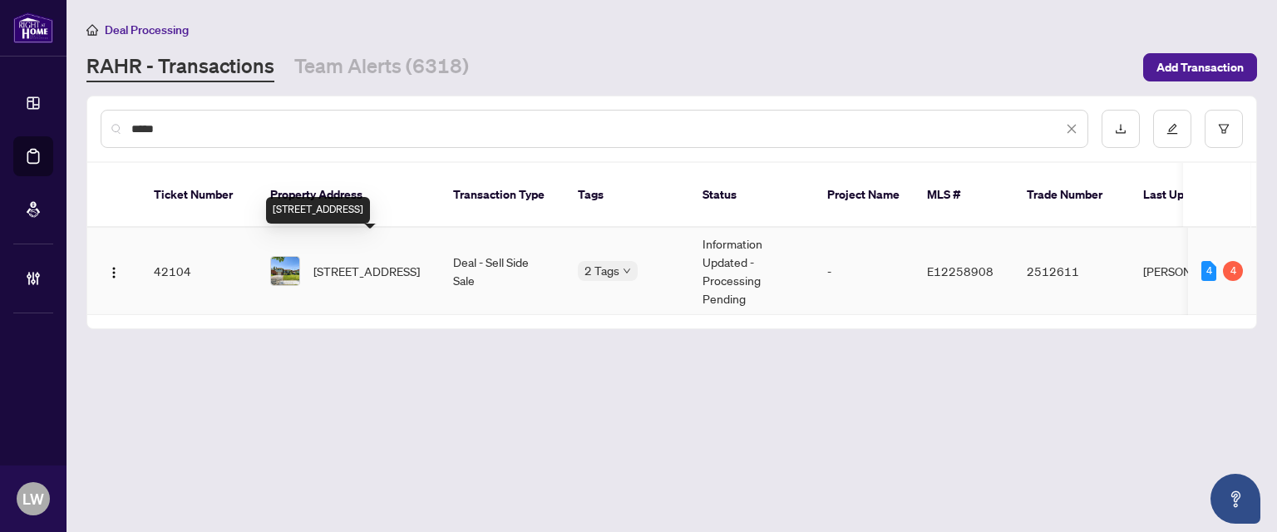
click at [353, 262] on span "[STREET_ADDRESS]" at bounding box center [366, 271] width 106 height 18
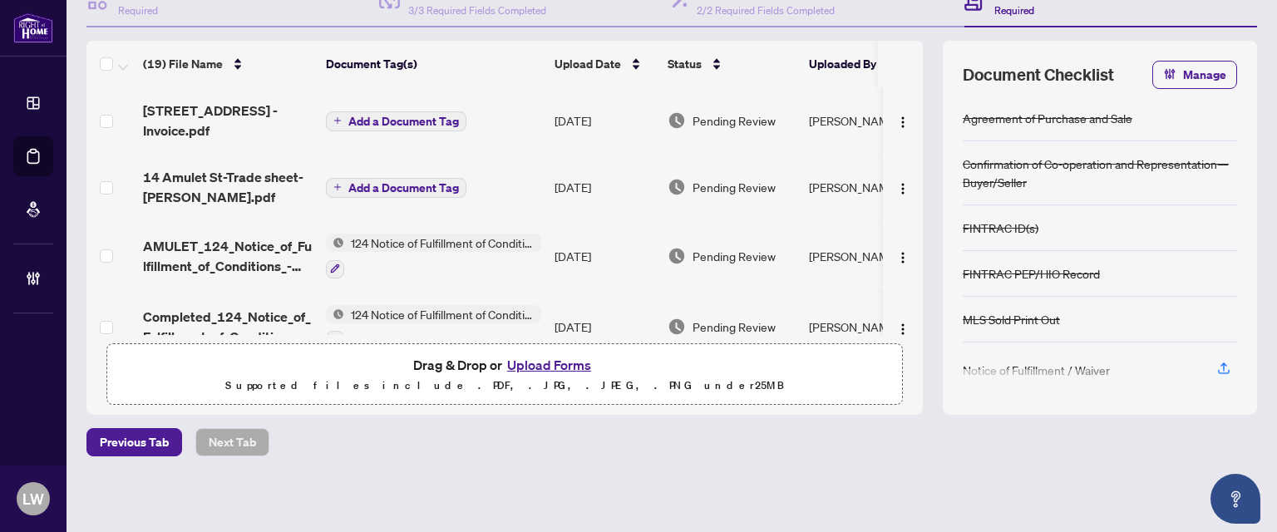
click at [340, 116] on icon "plus" at bounding box center [337, 120] width 8 height 8
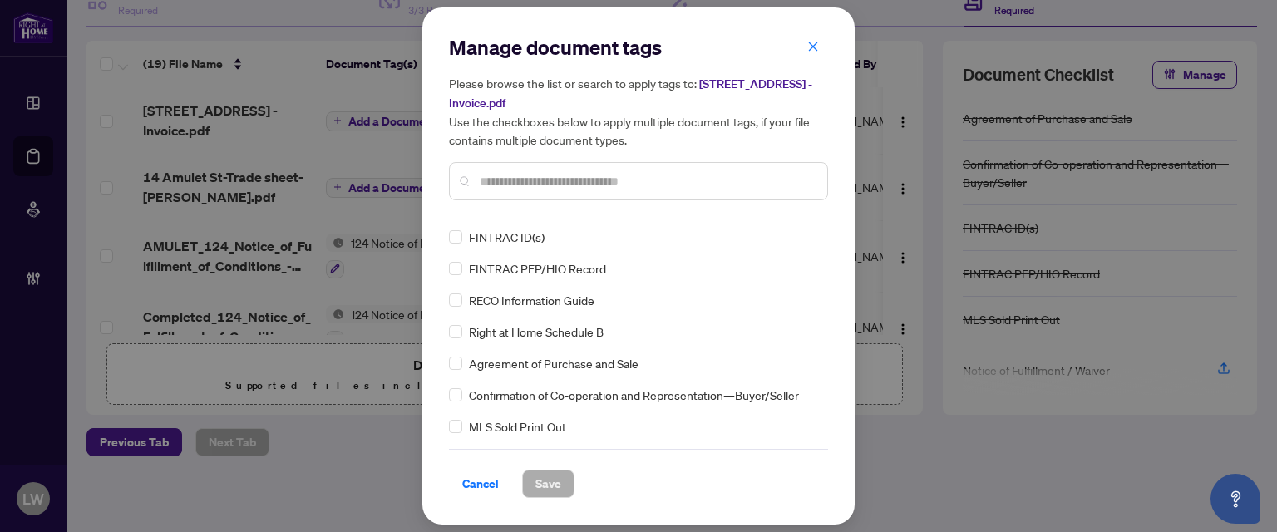
click at [569, 180] on input "text" at bounding box center [647, 181] width 334 height 18
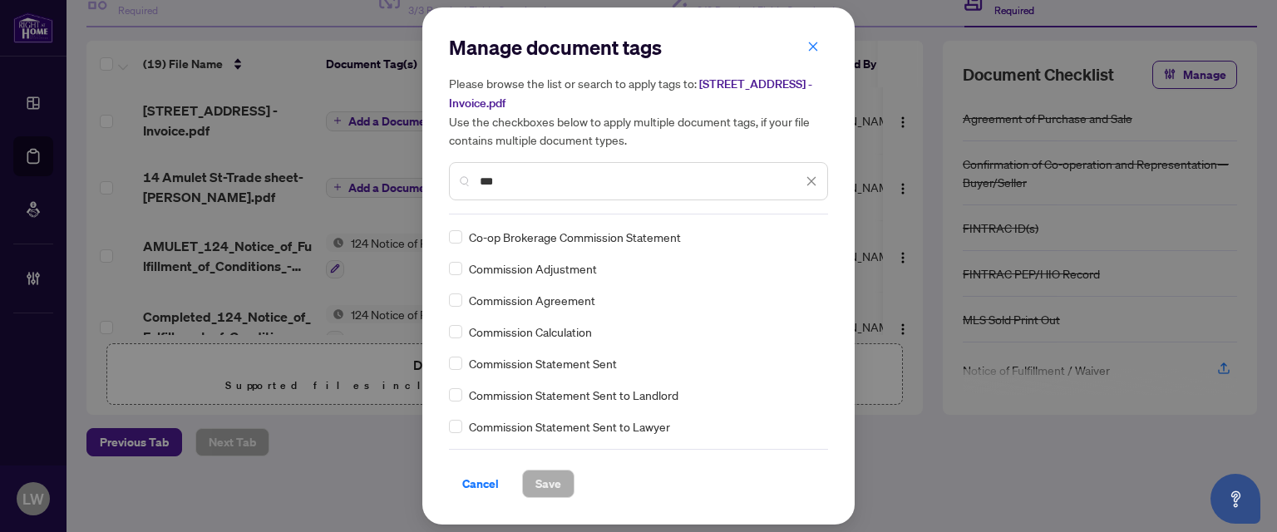
type input "***"
click at [548, 487] on span "Save" at bounding box center [548, 484] width 26 height 27
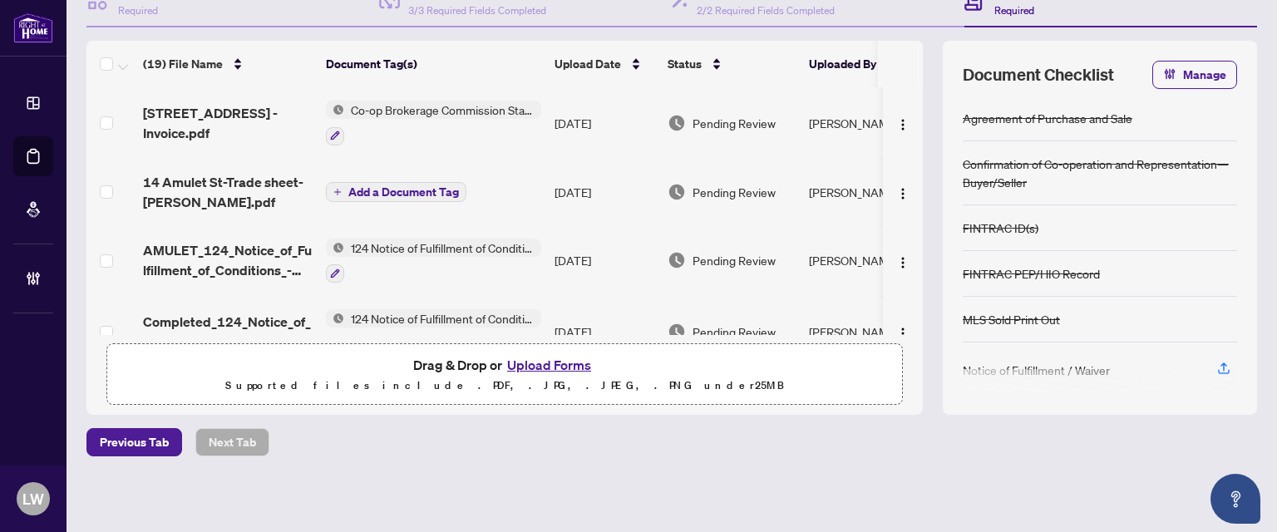
click at [730, 122] on span "Pending Review" at bounding box center [734, 123] width 83 height 18
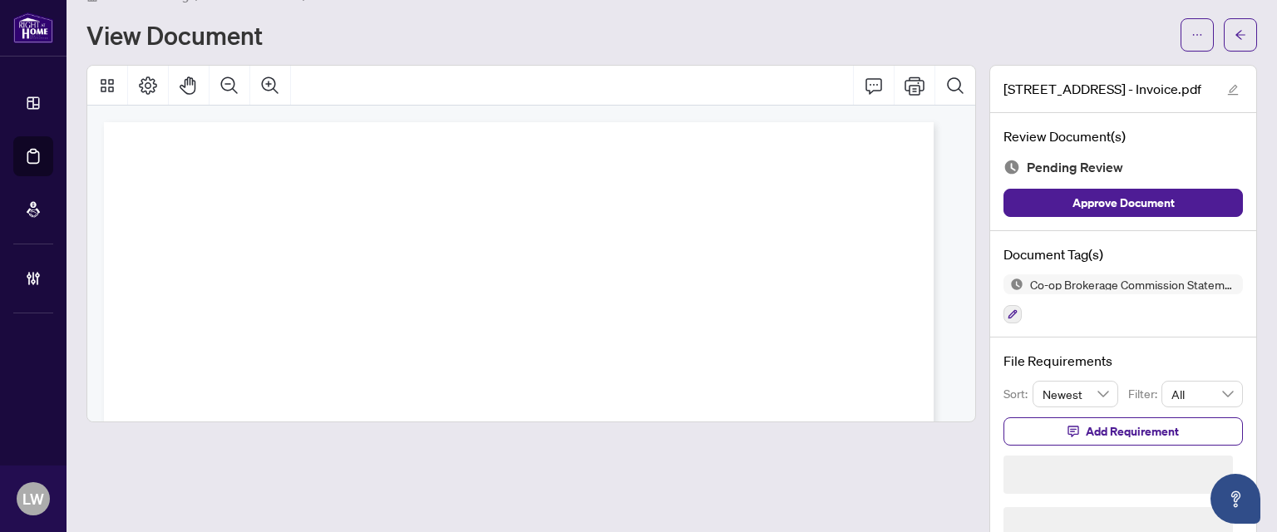
scroll to position [29, 0]
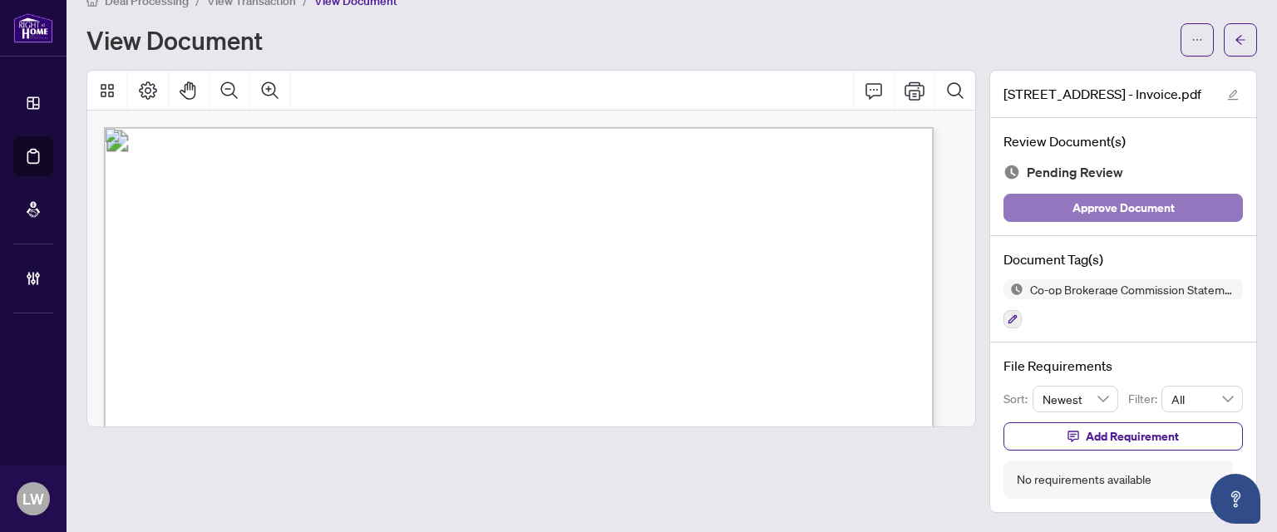
click at [1086, 215] on span "Approve Document" at bounding box center [1124, 208] width 102 height 27
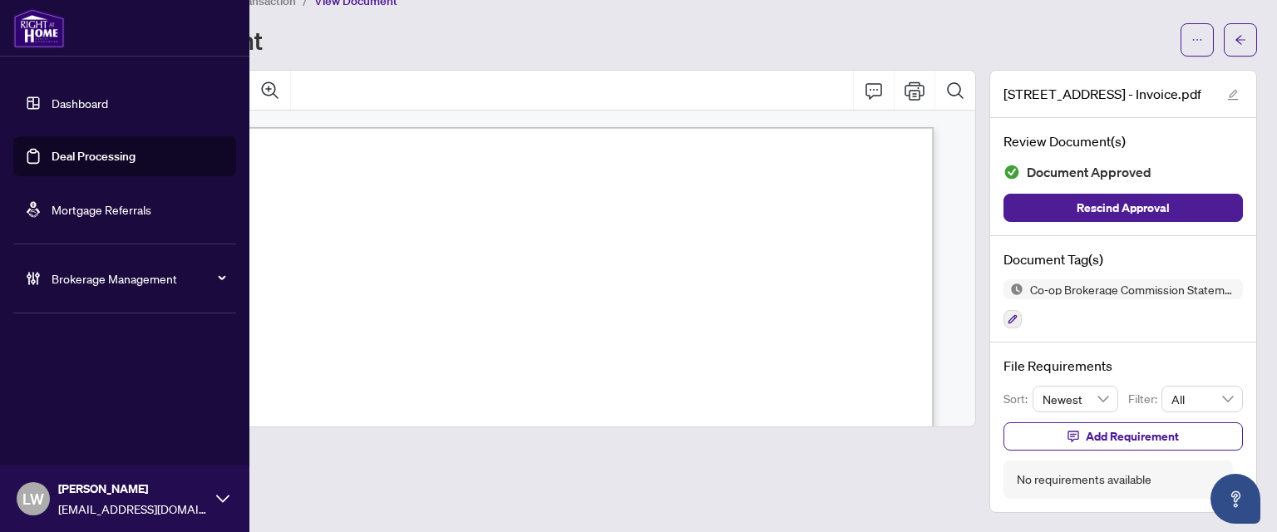
click at [110, 158] on link "Deal Processing" at bounding box center [94, 156] width 84 height 15
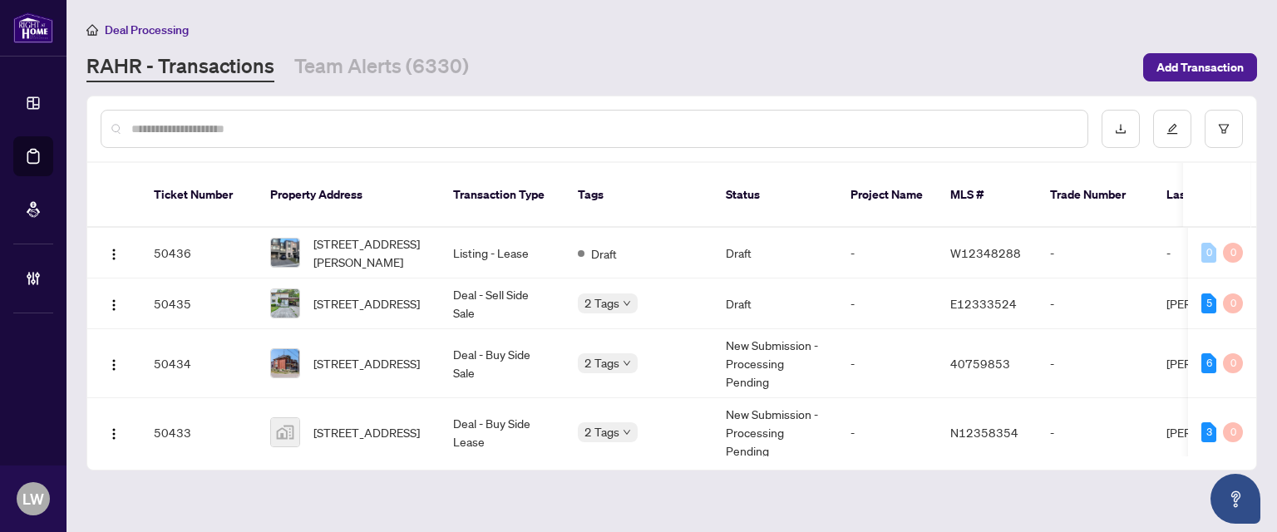
click at [475, 131] on input "text" at bounding box center [602, 129] width 943 height 18
type input "*****"
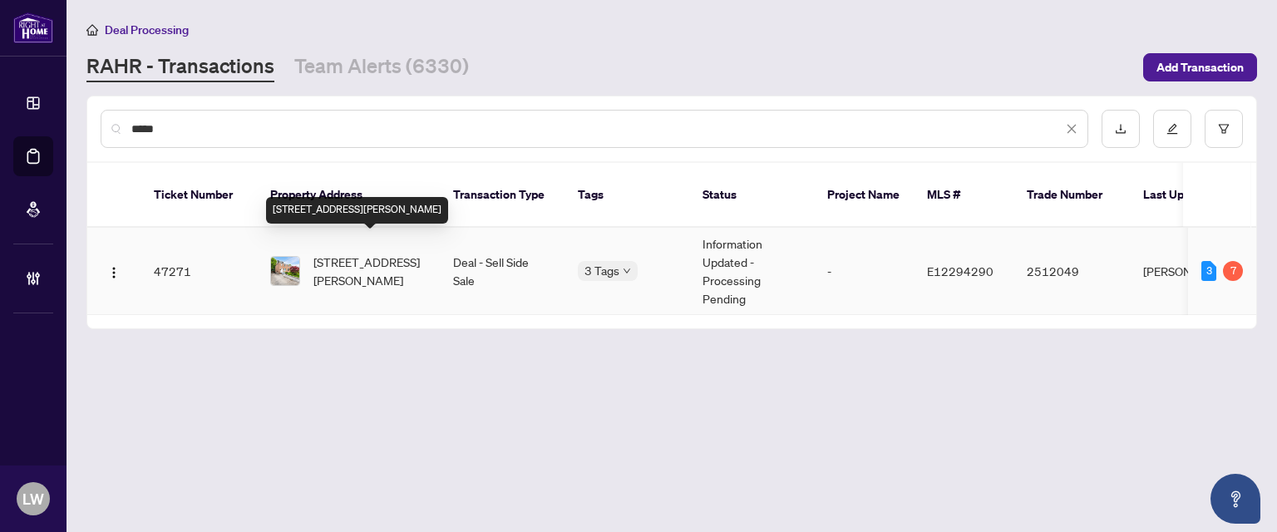
click at [353, 253] on span "[STREET_ADDRESS][PERSON_NAME]" at bounding box center [369, 271] width 113 height 37
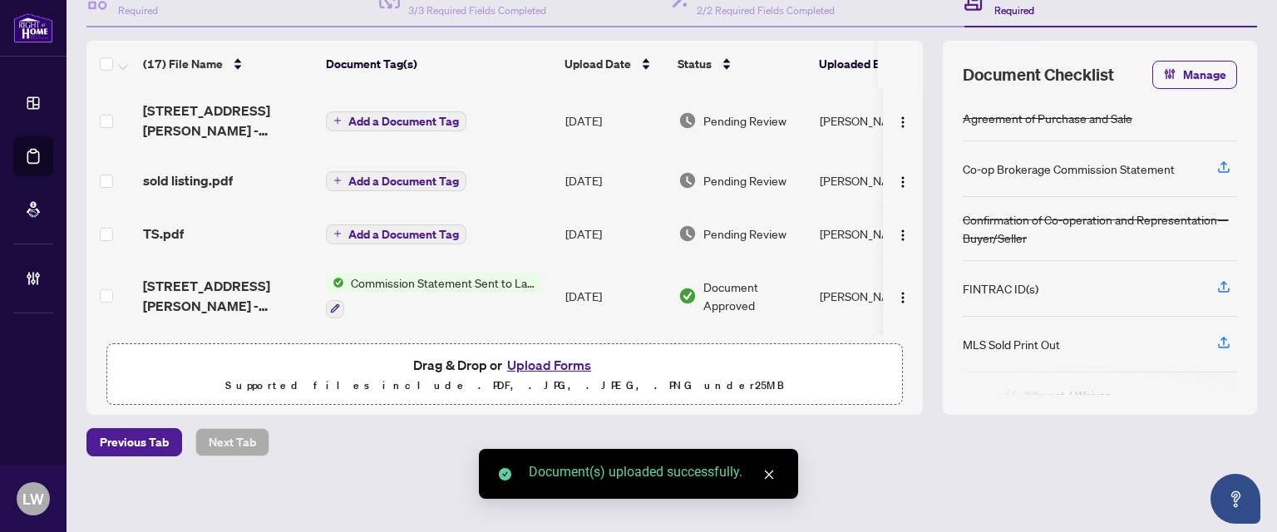
click at [342, 115] on button "Add a Document Tag" at bounding box center [396, 121] width 141 height 20
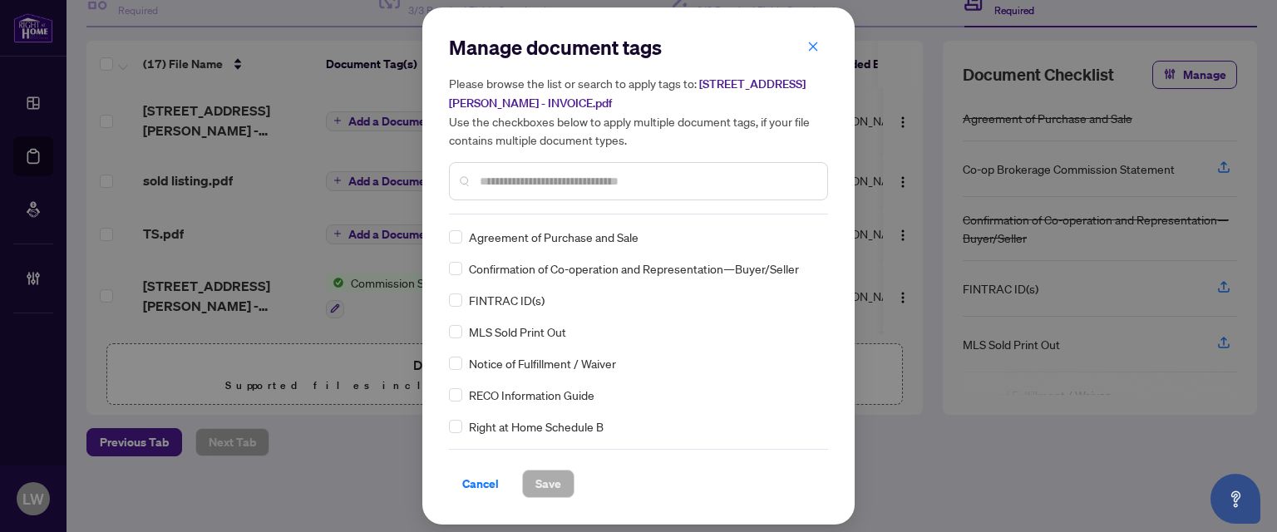
click at [684, 182] on input "text" at bounding box center [647, 181] width 334 height 18
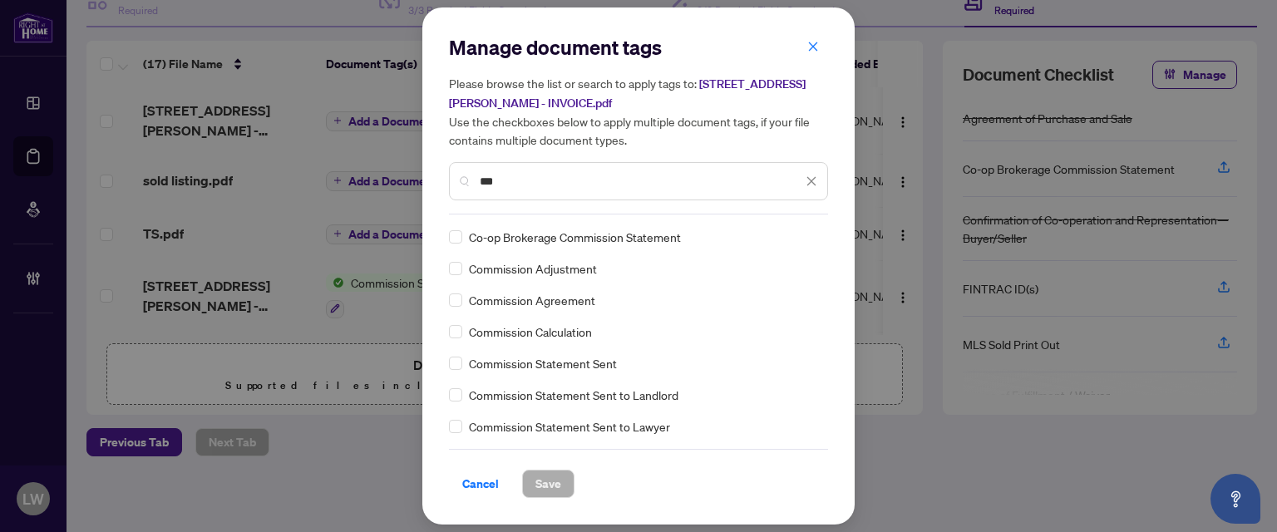
type input "***"
click at [564, 484] on button "Save" at bounding box center [548, 484] width 52 height 28
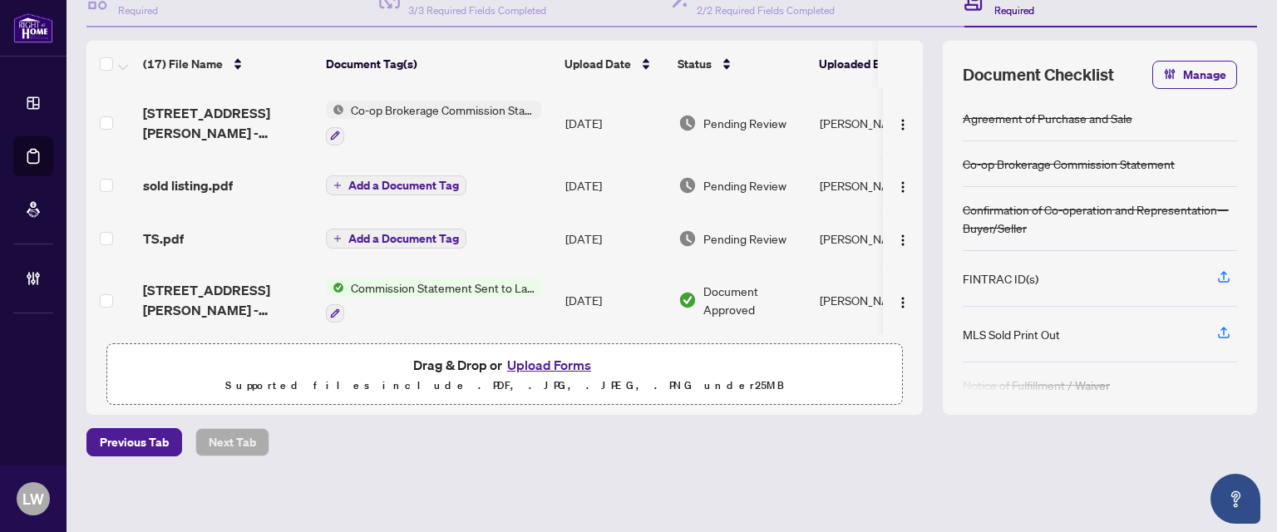
click at [745, 117] on span "Pending Review" at bounding box center [744, 123] width 83 height 18
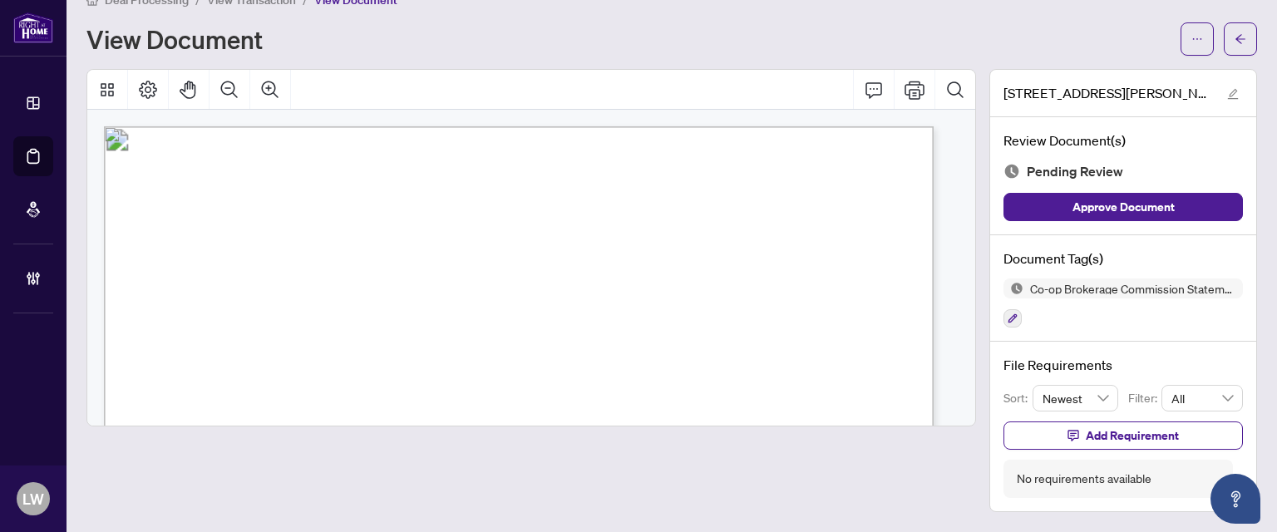
scroll to position [29, 0]
click at [1081, 201] on span "Approve Document" at bounding box center [1124, 208] width 102 height 27
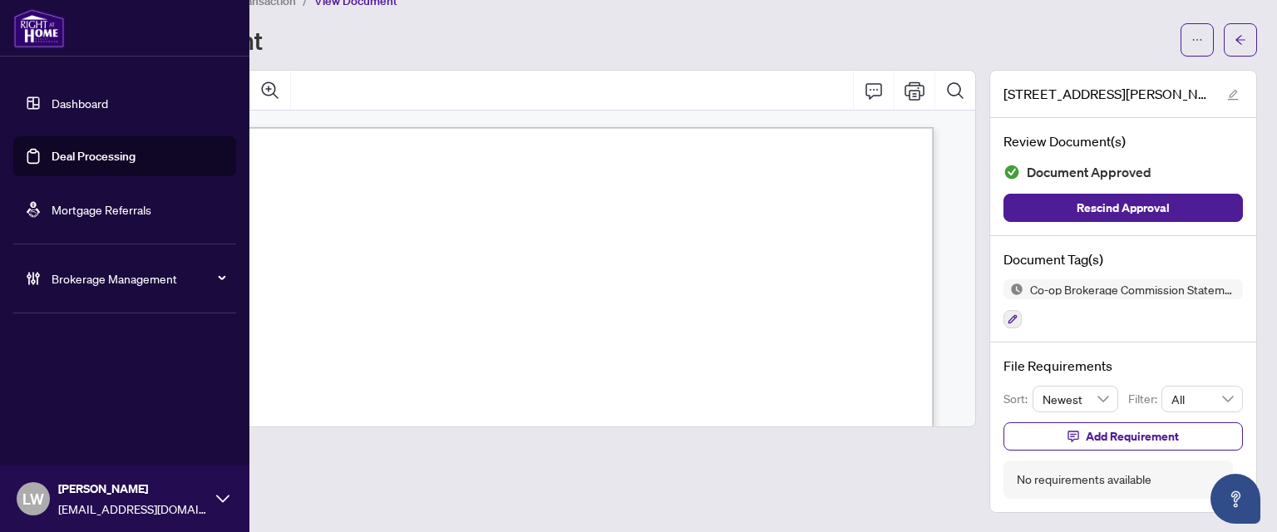
click at [66, 160] on link "Deal Processing" at bounding box center [94, 156] width 84 height 15
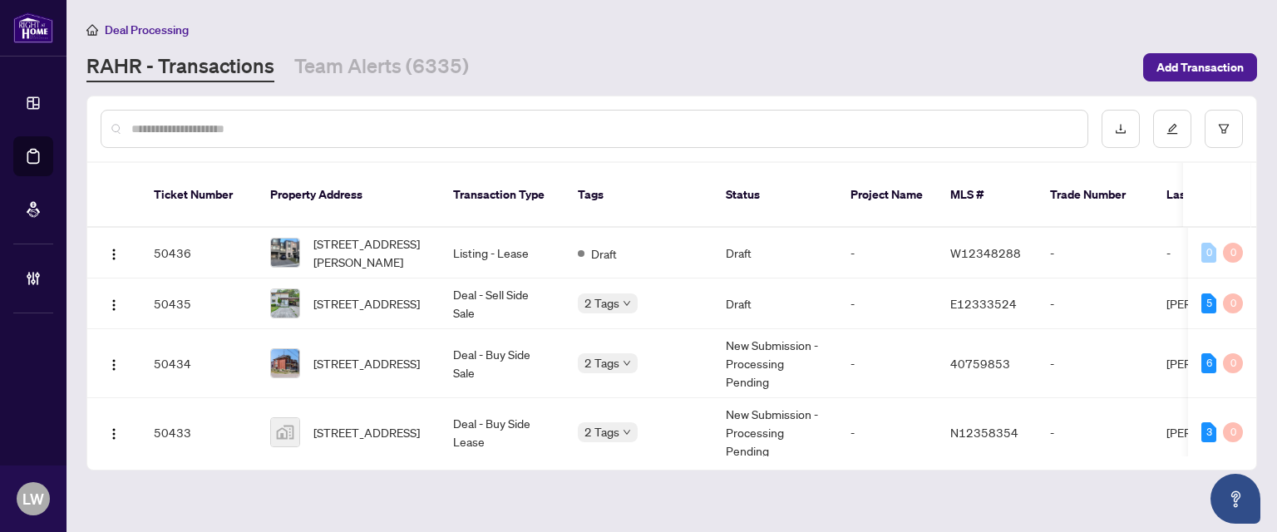
click at [488, 127] on input "text" at bounding box center [602, 129] width 943 height 18
type input "*****"
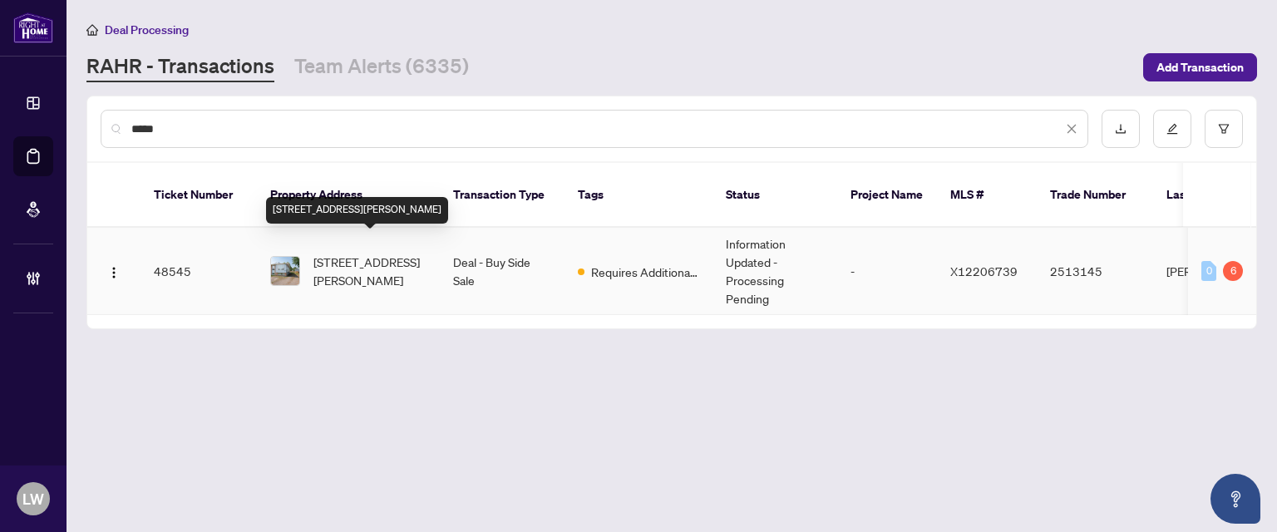
click at [358, 253] on span "[STREET_ADDRESS][PERSON_NAME]" at bounding box center [369, 271] width 113 height 37
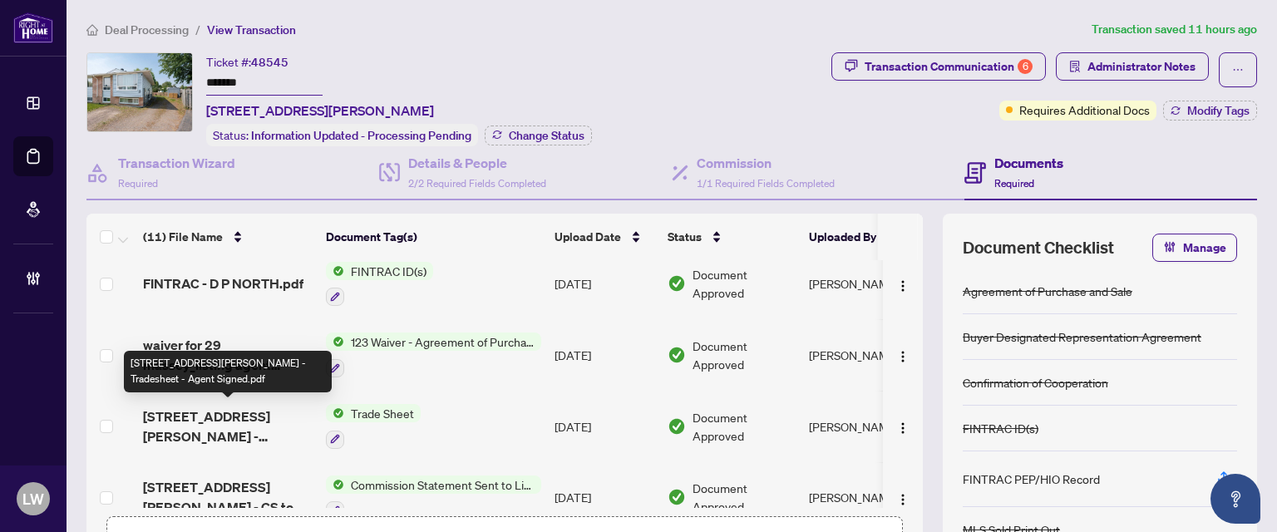
scroll to position [166, 0]
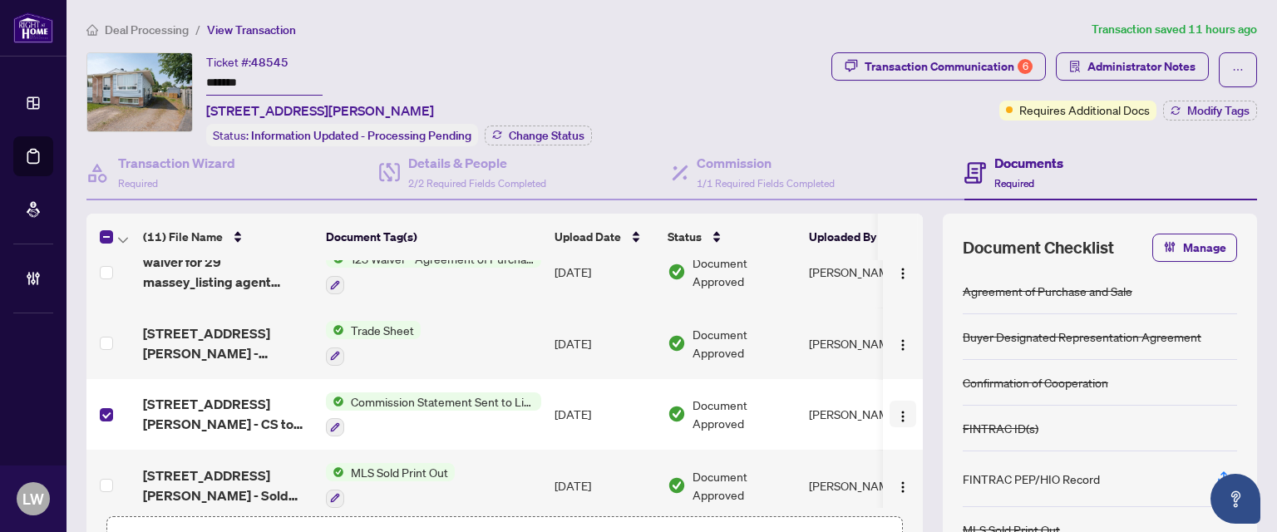
click at [896, 417] on img "button" at bounding box center [902, 416] width 13 height 13
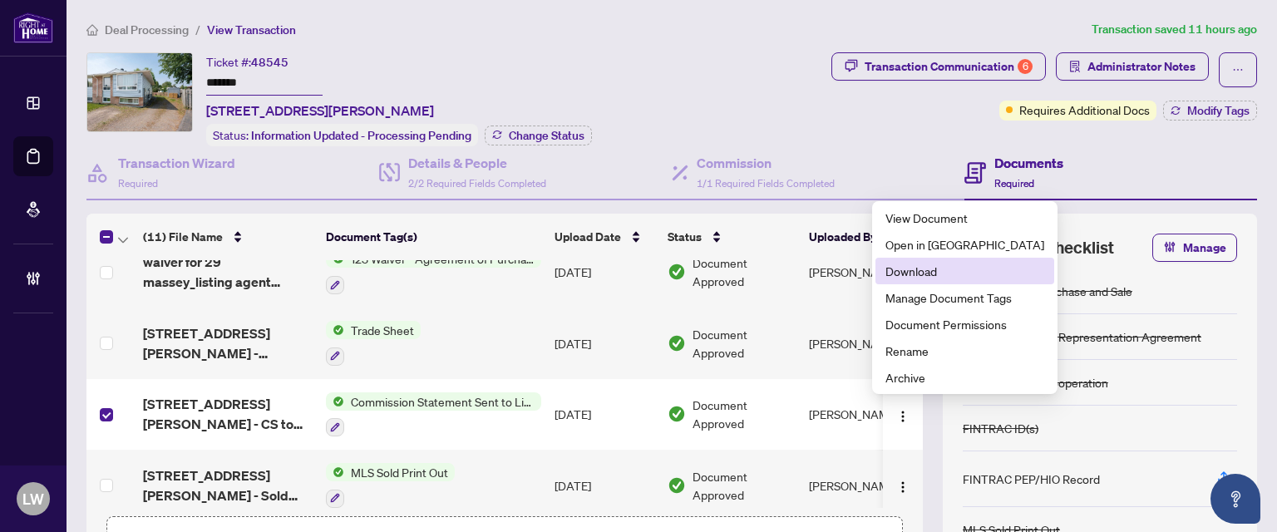
click at [905, 278] on span "Download" at bounding box center [965, 271] width 159 height 18
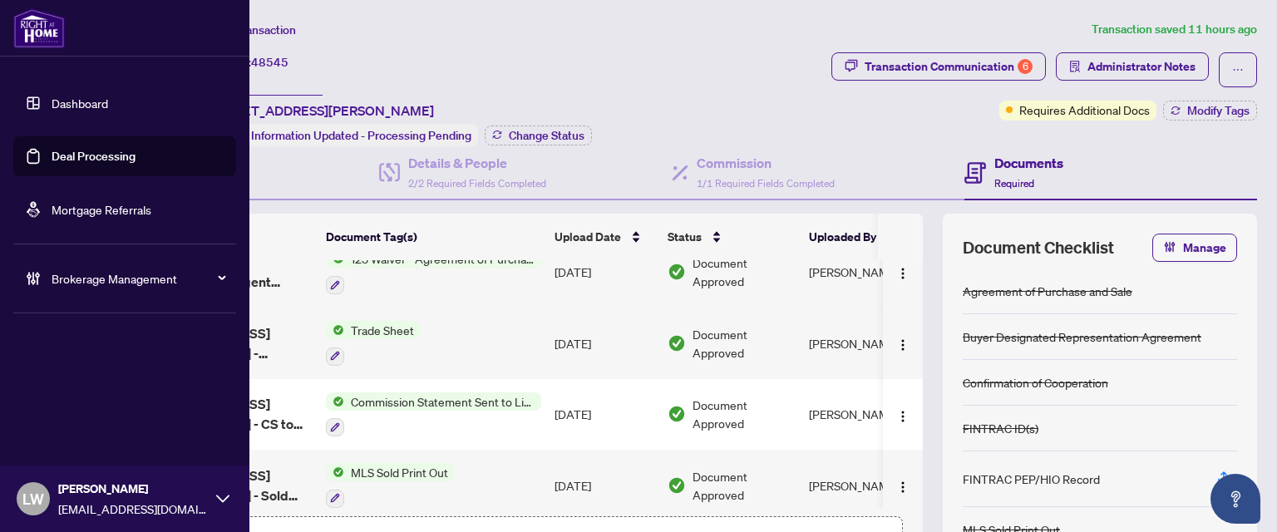
click at [93, 160] on link "Deal Processing" at bounding box center [94, 156] width 84 height 15
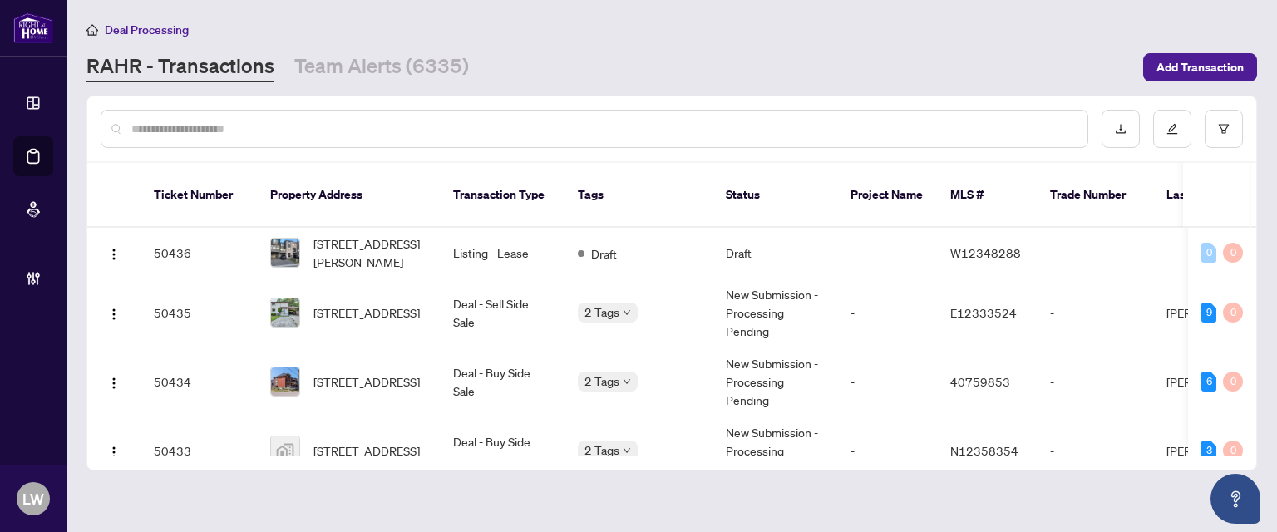
click at [515, 136] on input "text" at bounding box center [602, 129] width 943 height 18
type input "*****"
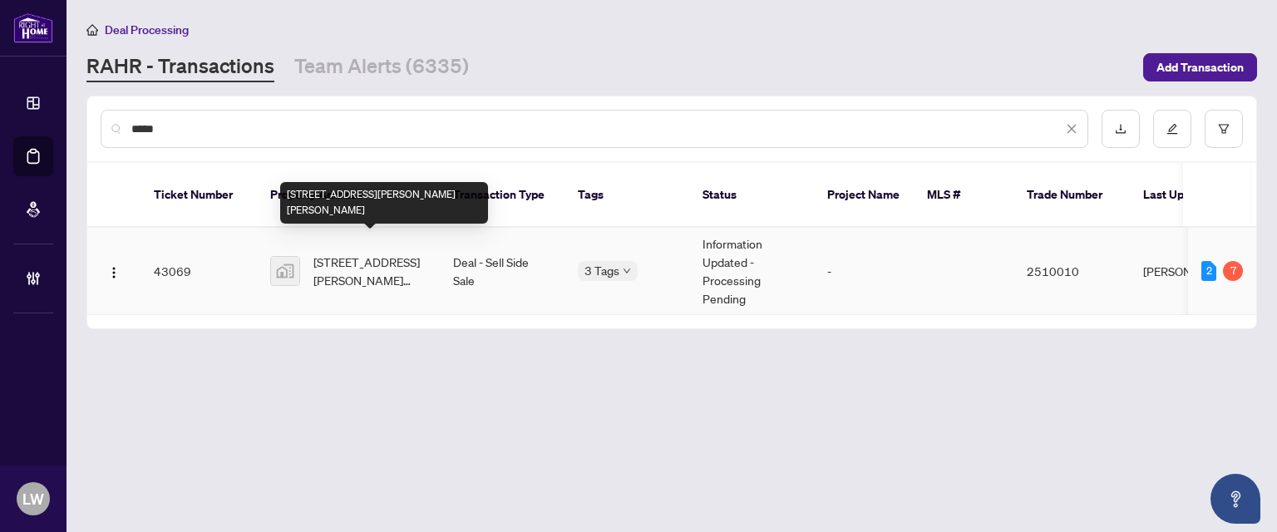
click at [338, 253] on span "[STREET_ADDRESS][PERSON_NAME][PERSON_NAME]" at bounding box center [369, 271] width 113 height 37
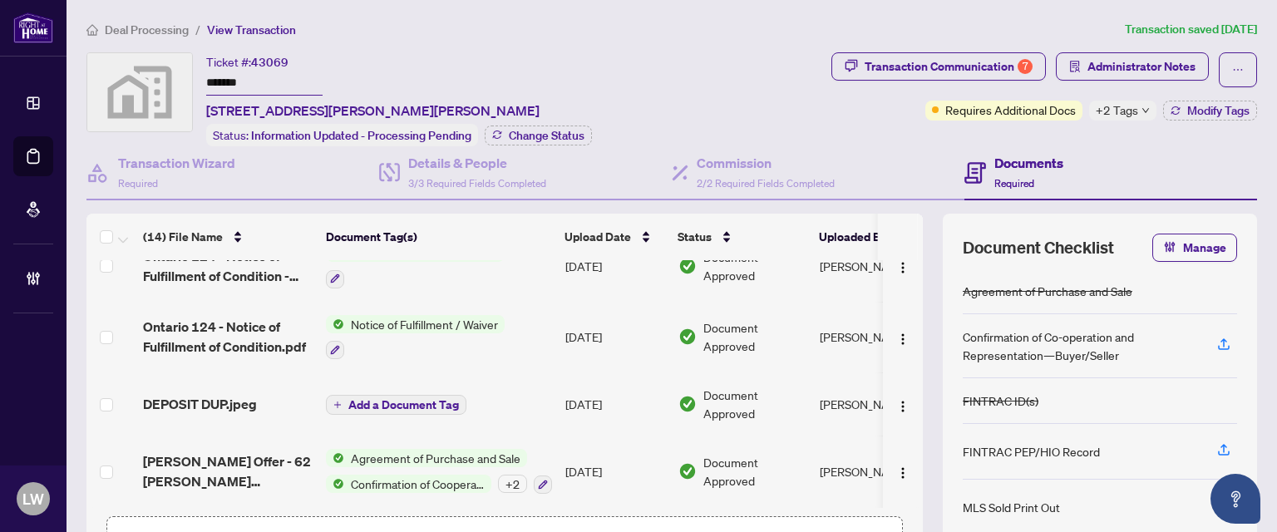
scroll to position [173, 0]
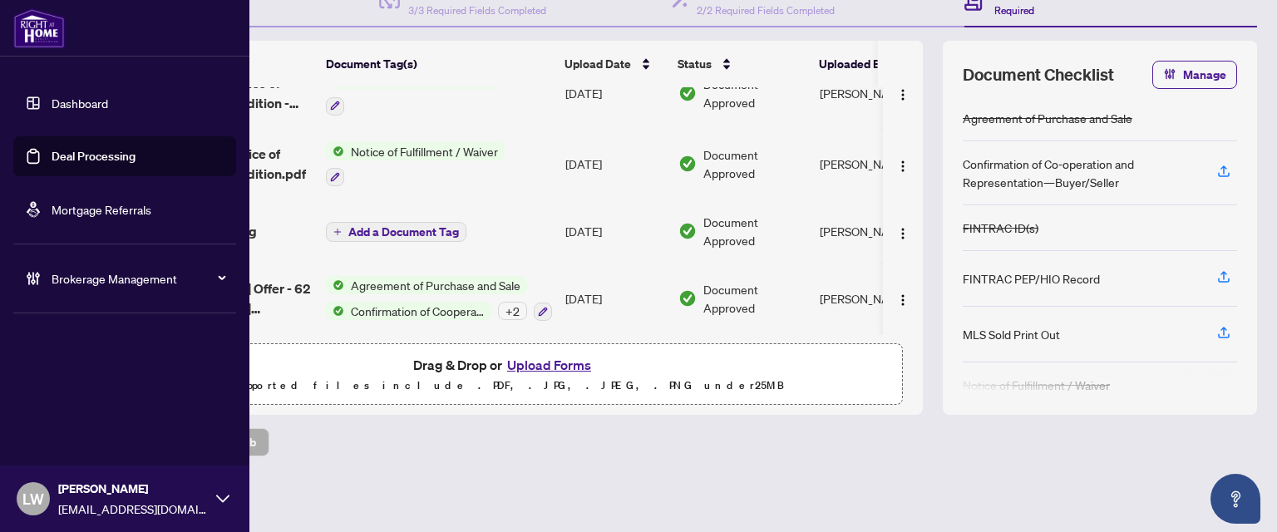
click at [99, 163] on link "Deal Processing" at bounding box center [94, 156] width 84 height 15
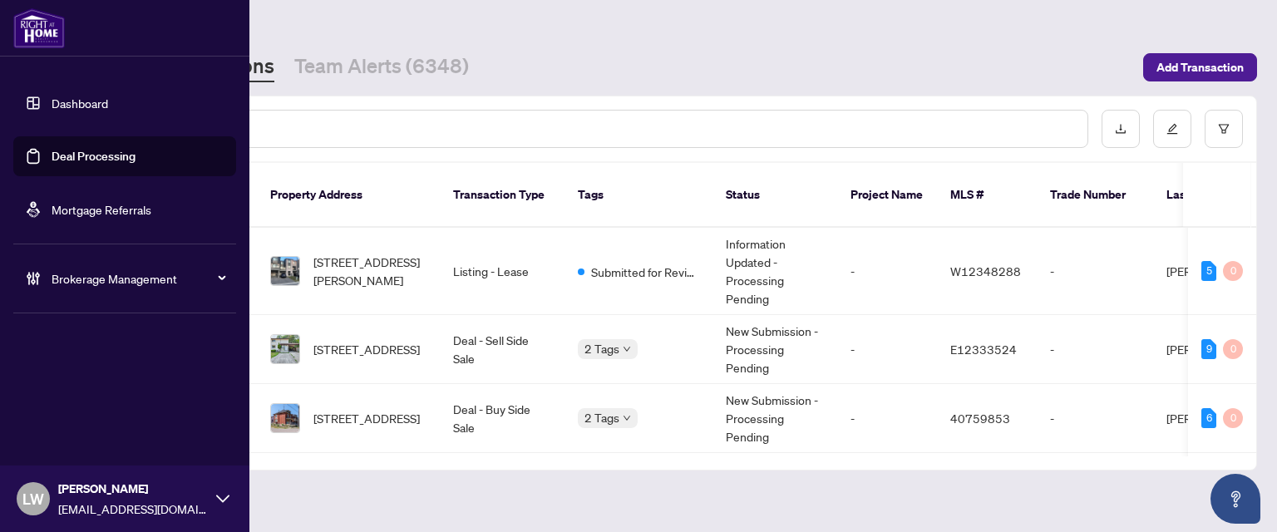
click at [42, 496] on span "LW" at bounding box center [33, 498] width 22 height 23
click at [64, 438] on span "Logout" at bounding box center [66, 435] width 37 height 27
